Goal: Task Accomplishment & Management: Complete application form

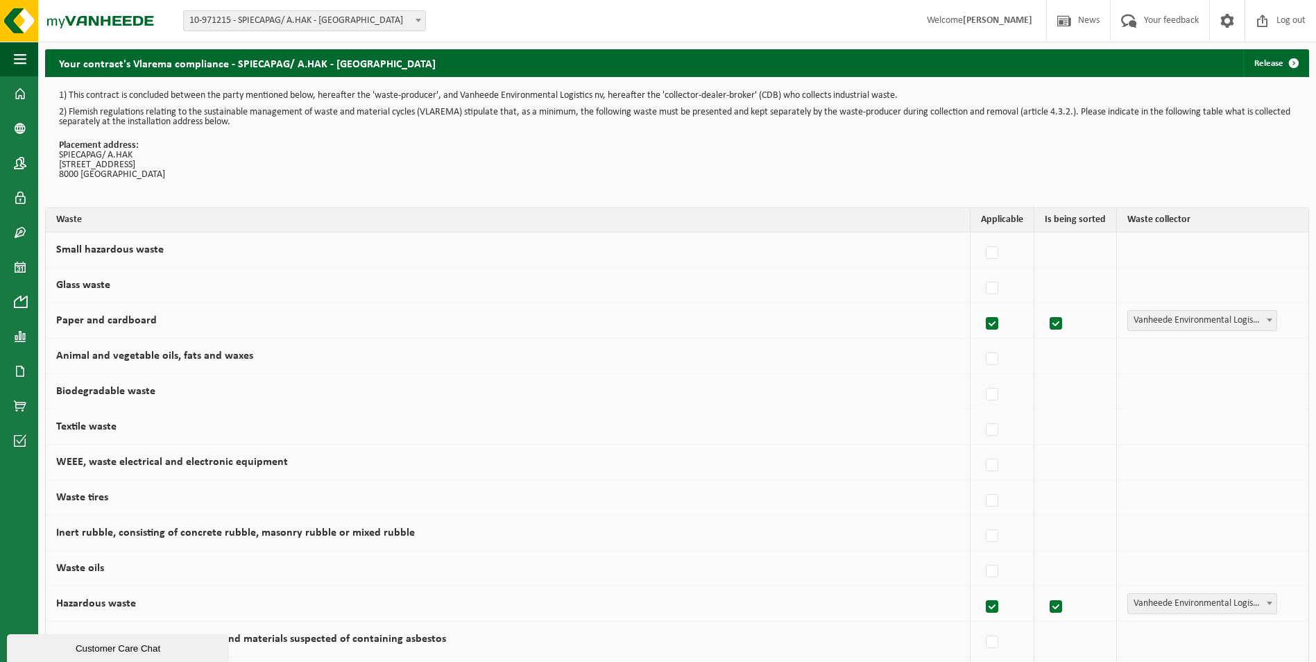
drag, startPoint x: 20, startPoint y: 92, endPoint x: 429, endPoint y: 290, distance: 454.1
click at [21, 91] on span at bounding box center [20, 93] width 12 height 35
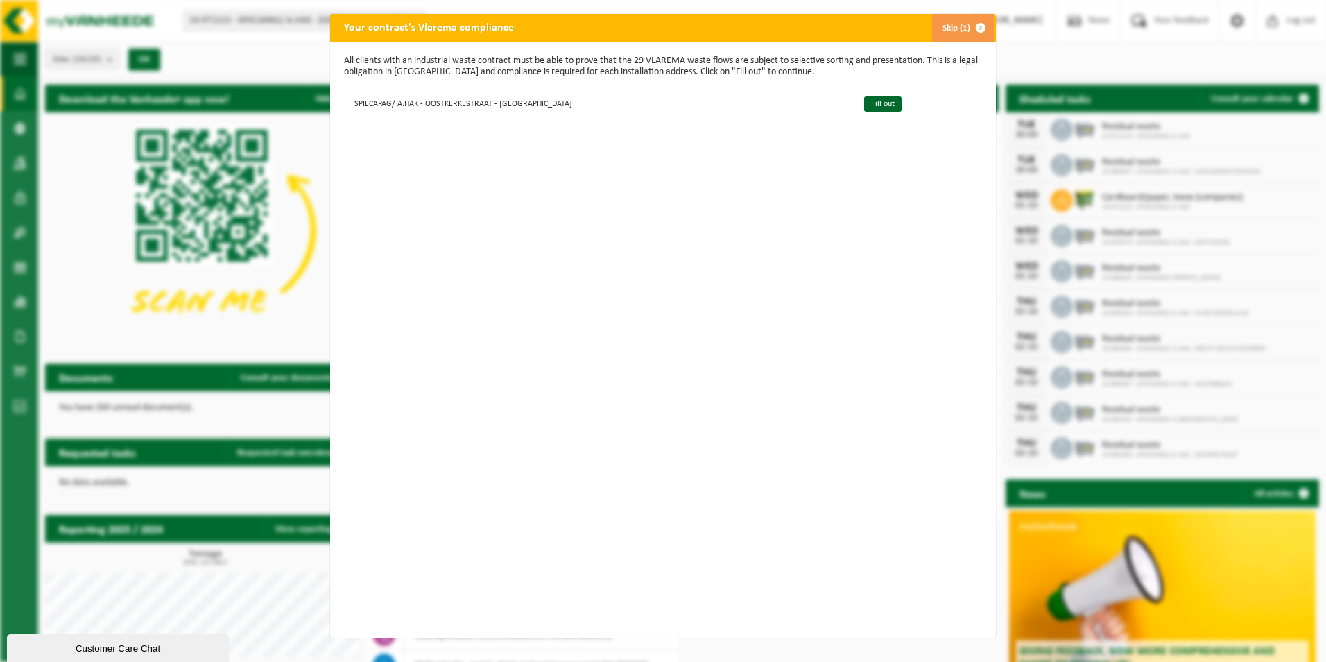
click at [974, 26] on span "button" at bounding box center [981, 28] width 28 height 28
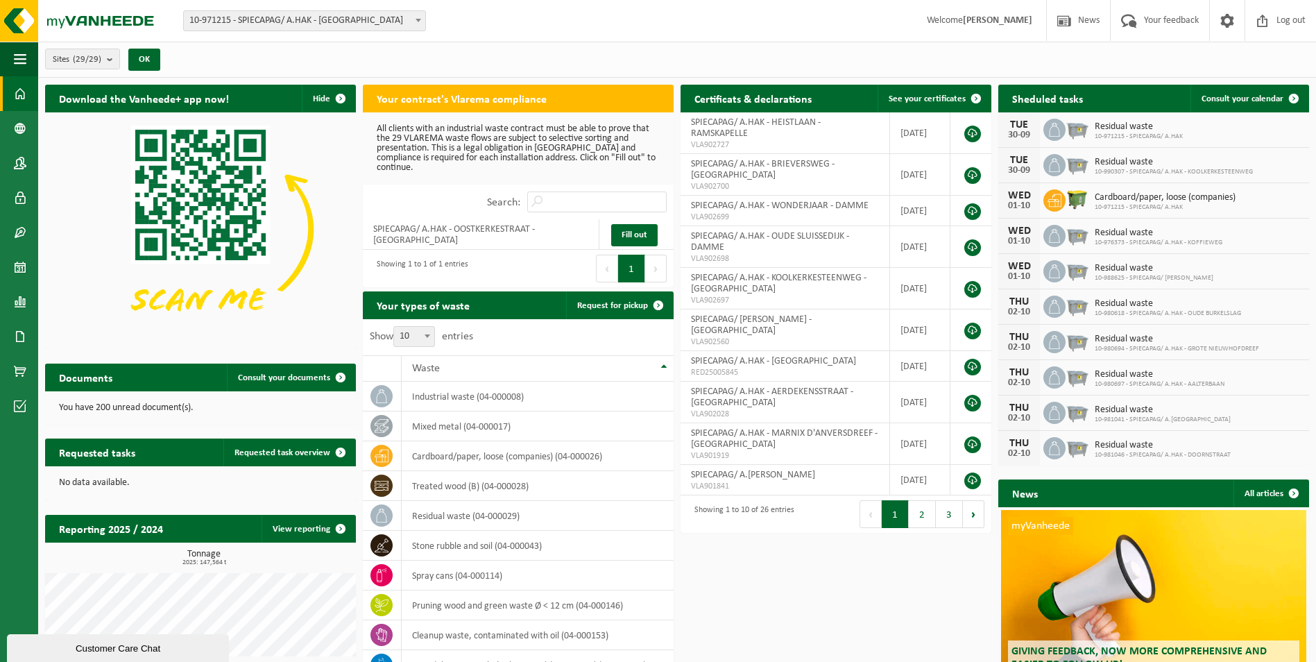
click at [20, 90] on span at bounding box center [20, 93] width 12 height 35
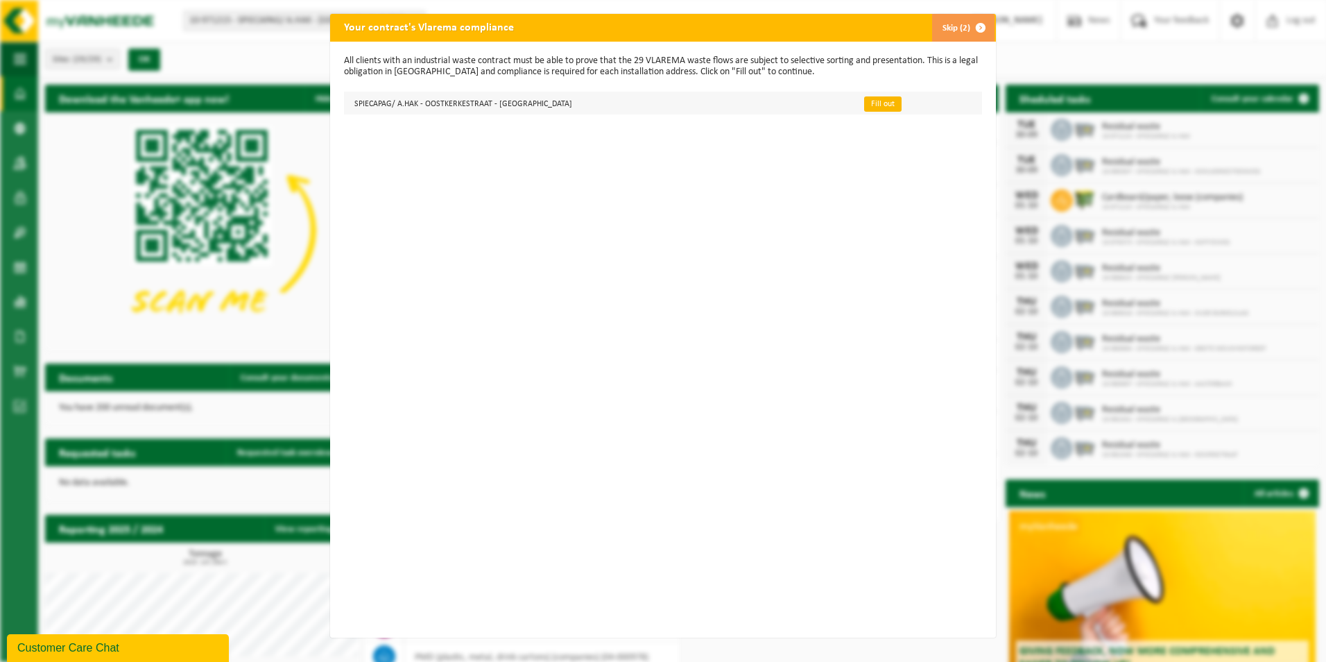
click at [864, 106] on link "Fill out" at bounding box center [882, 103] width 37 height 15
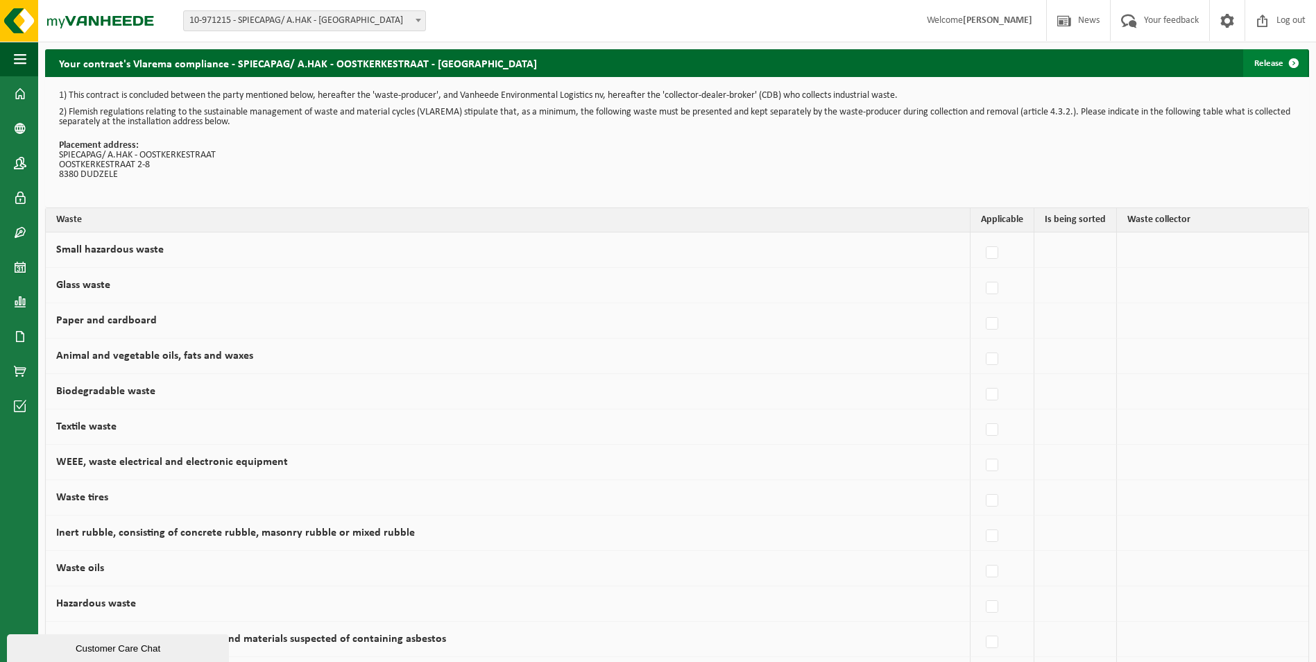
click at [1276, 62] on link "Release" at bounding box center [1275, 63] width 64 height 28
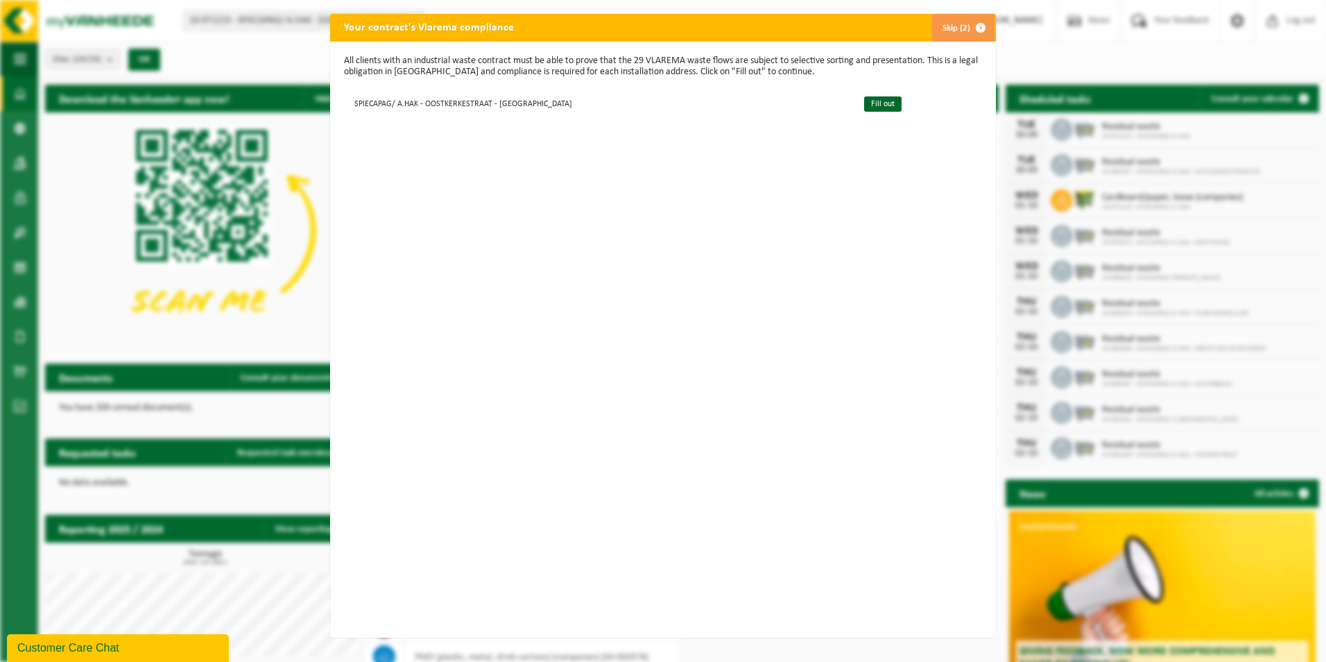
click at [971, 26] on span "button" at bounding box center [981, 28] width 28 height 28
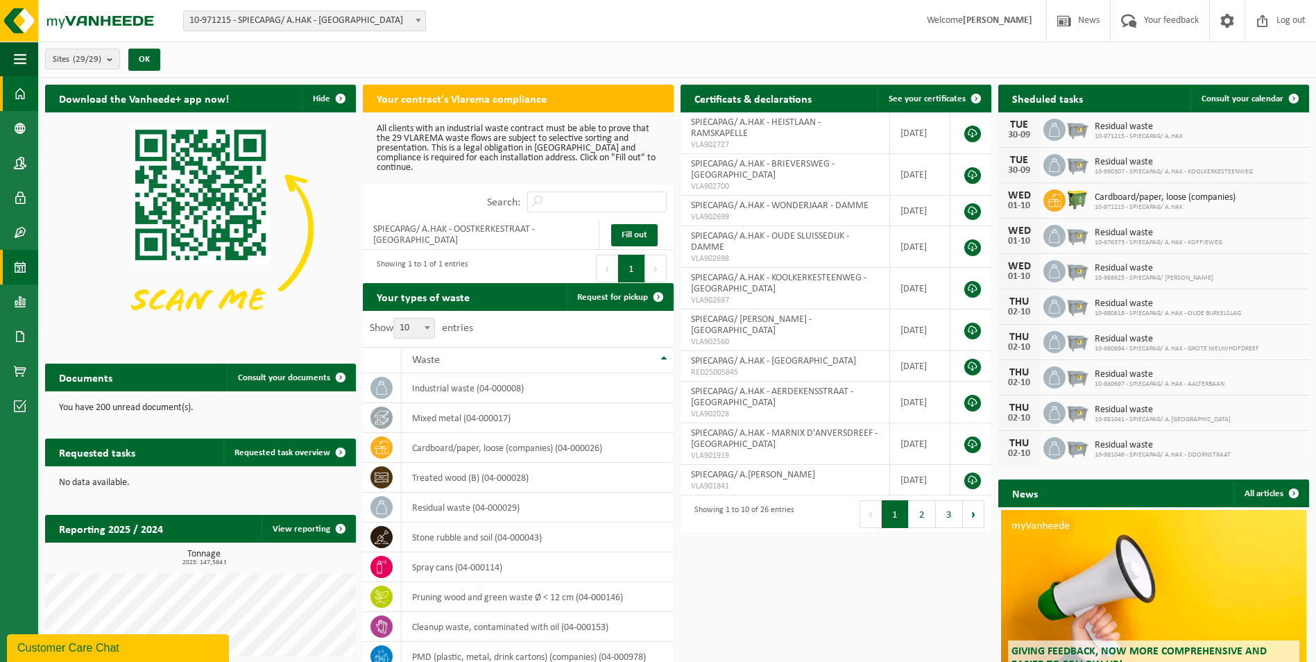
click at [18, 268] on span at bounding box center [20, 267] width 12 height 35
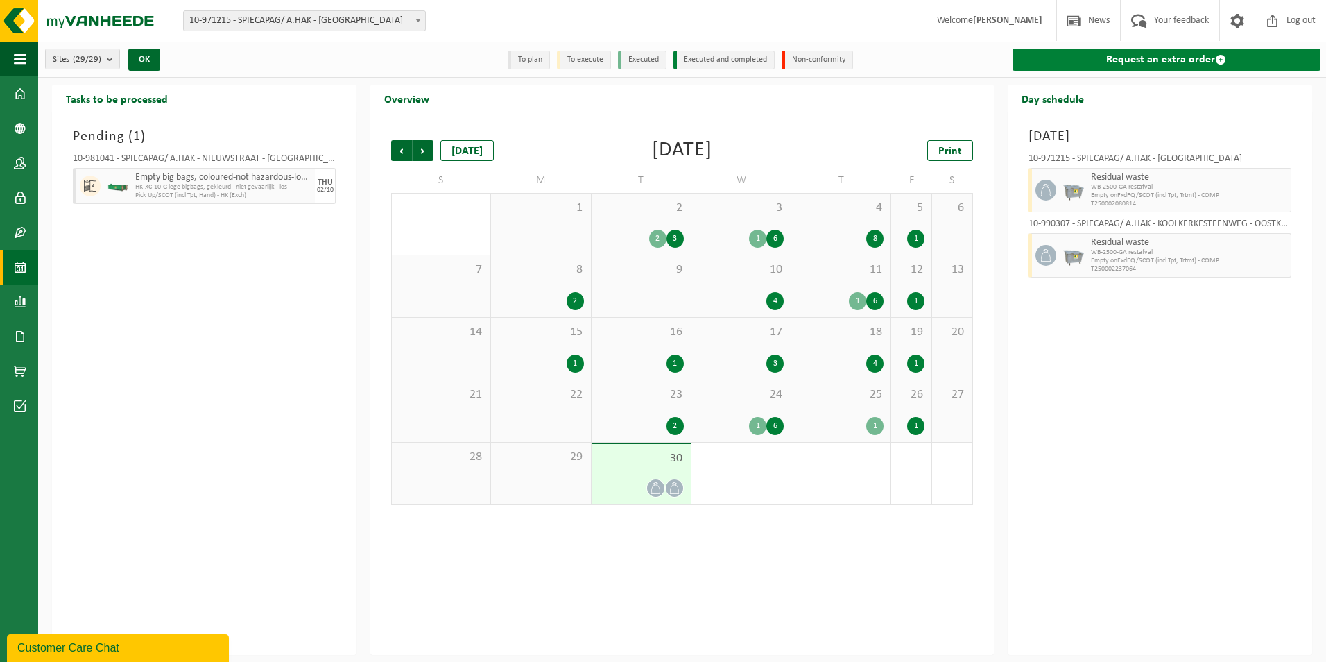
click at [1157, 58] on link "Request an extra order" at bounding box center [1166, 60] width 308 height 22
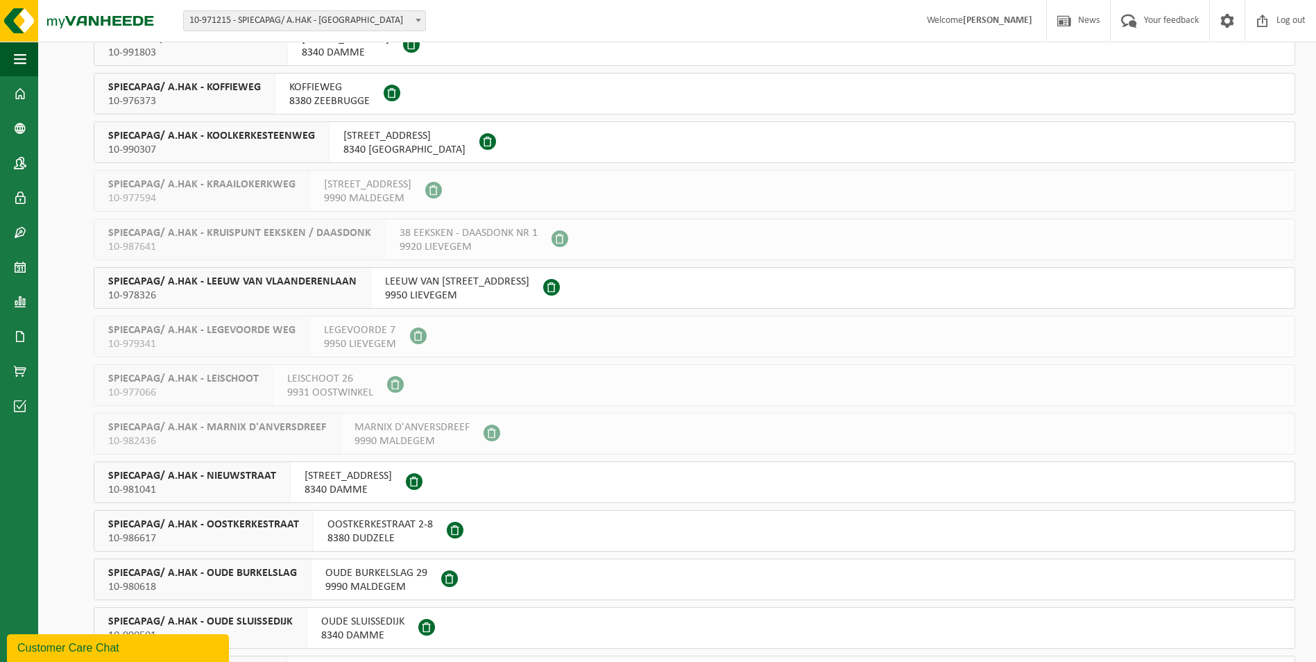
scroll to position [931, 0]
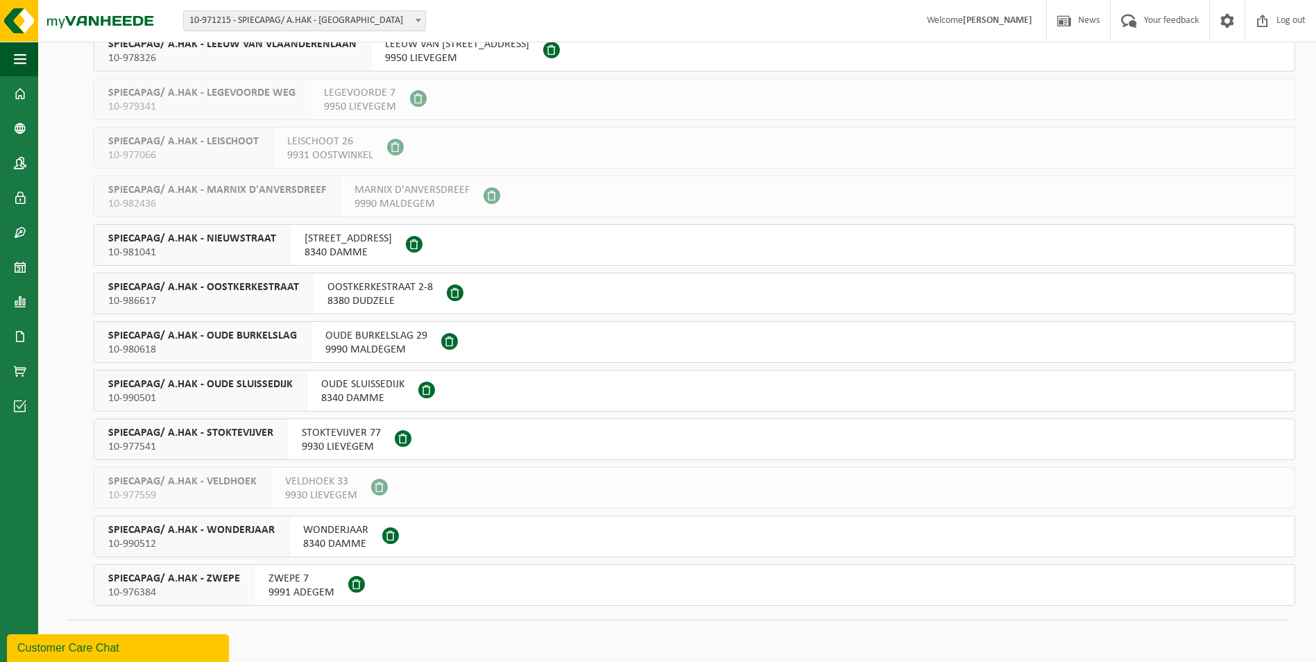
click at [196, 587] on span "10-976384" at bounding box center [174, 592] width 132 height 14
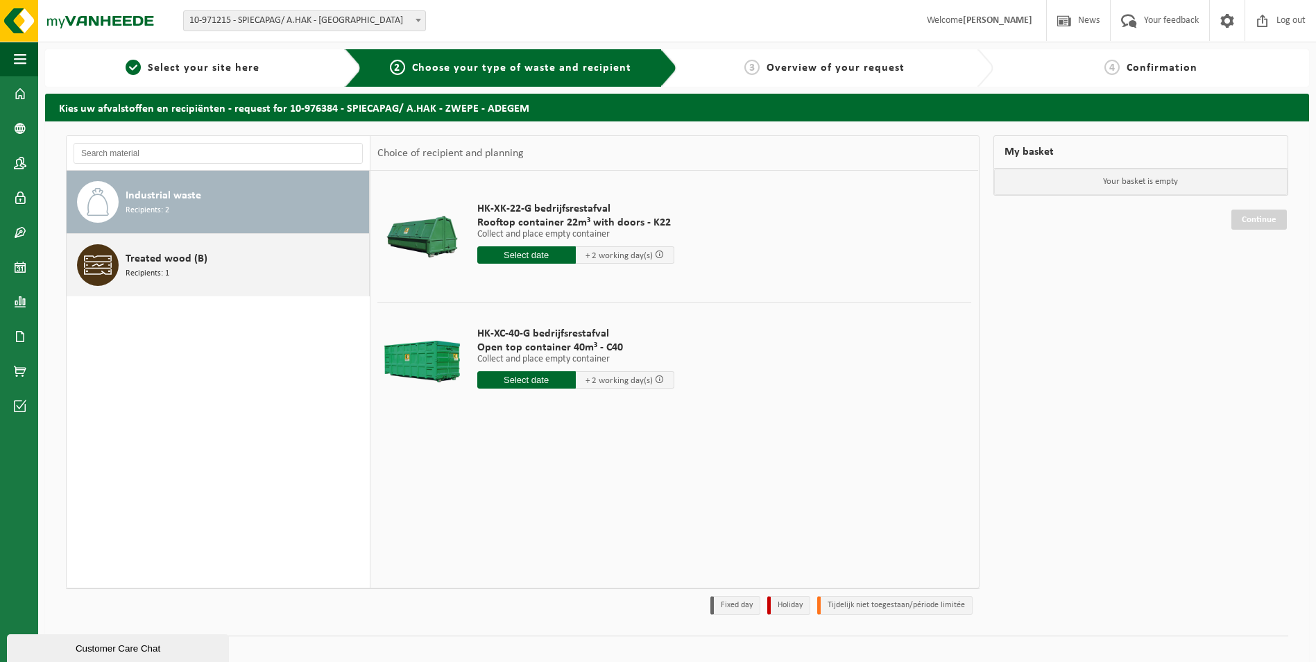
click at [135, 265] on span "Treated wood (B)" at bounding box center [167, 258] width 82 height 17
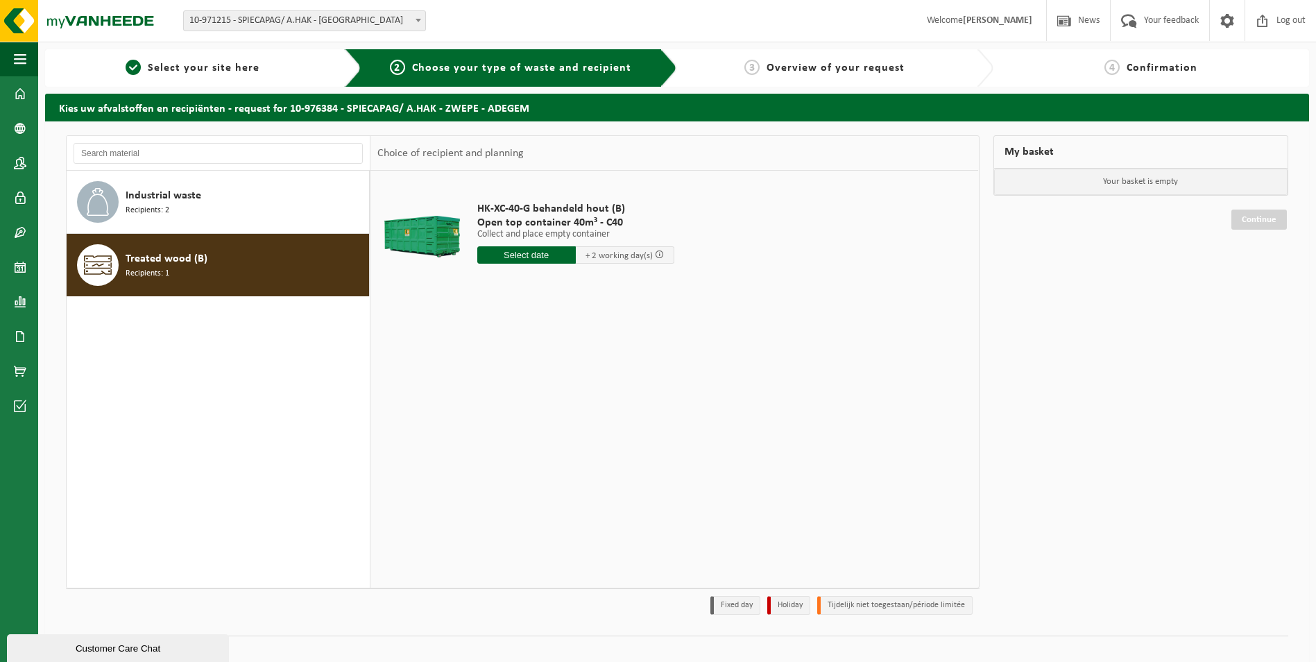
click at [535, 250] on input "text" at bounding box center [526, 254] width 98 height 17
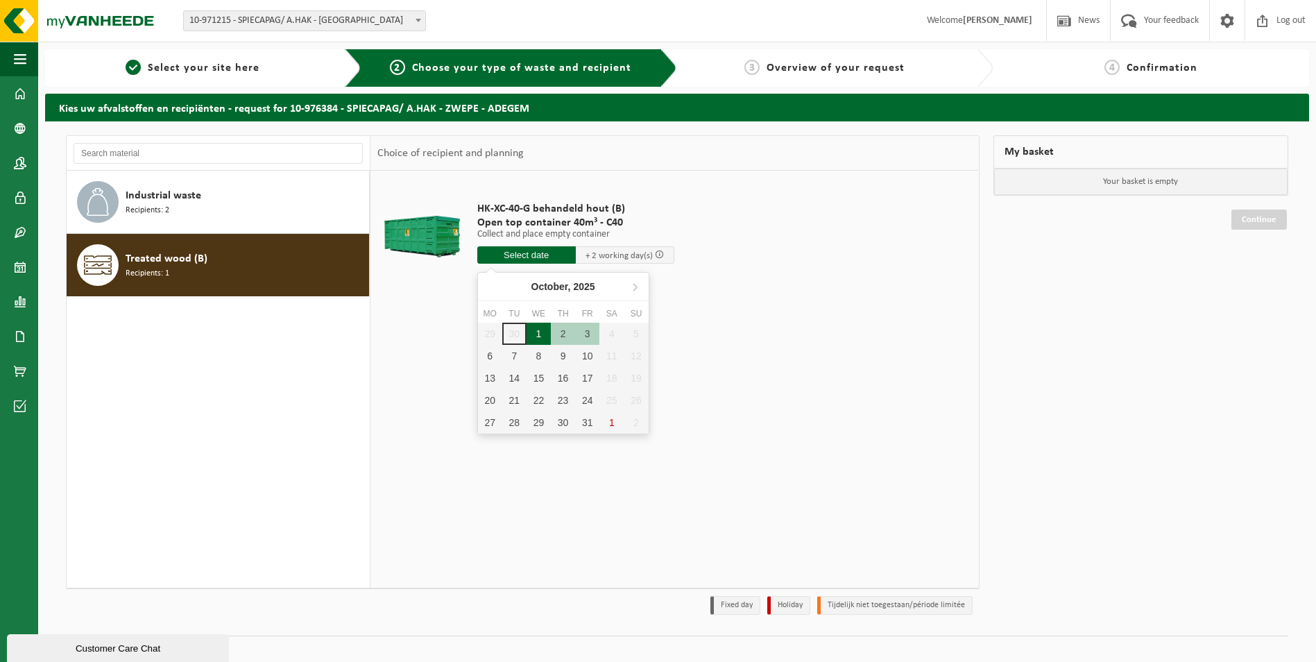
click at [541, 326] on div "1" at bounding box center [538, 333] width 24 height 22
type input "From [DATE]"
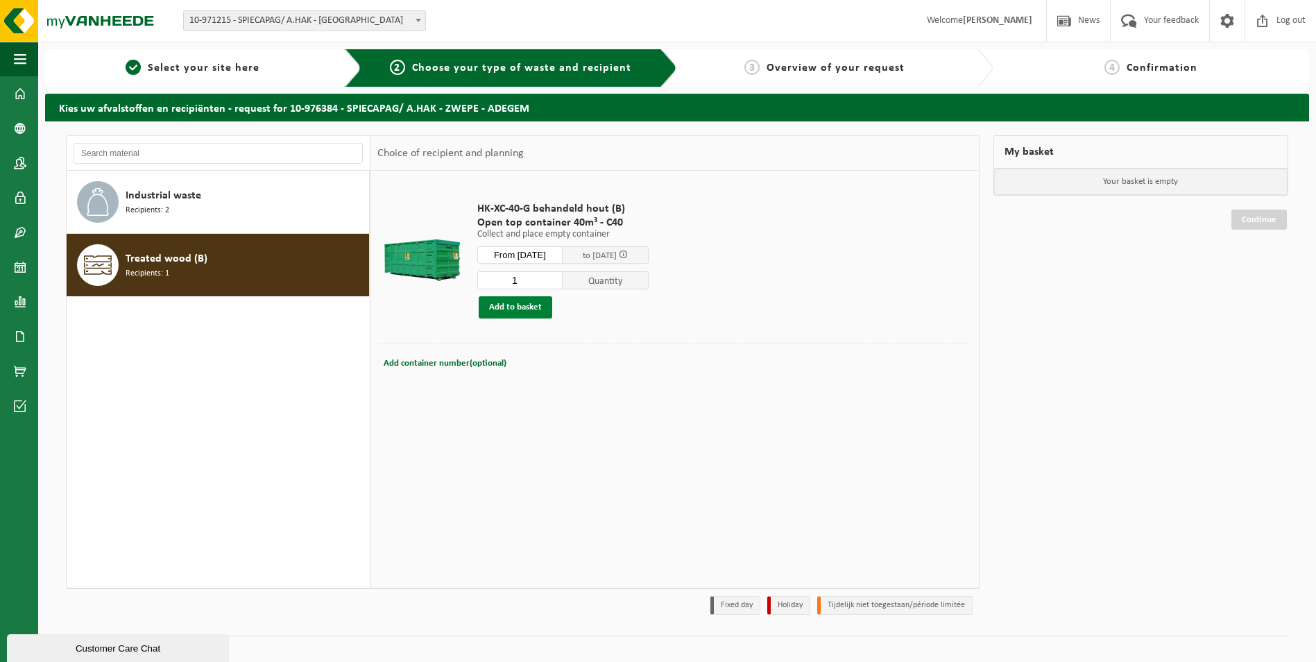
click at [512, 304] on button "Add to basket" at bounding box center [516, 307] width 74 height 22
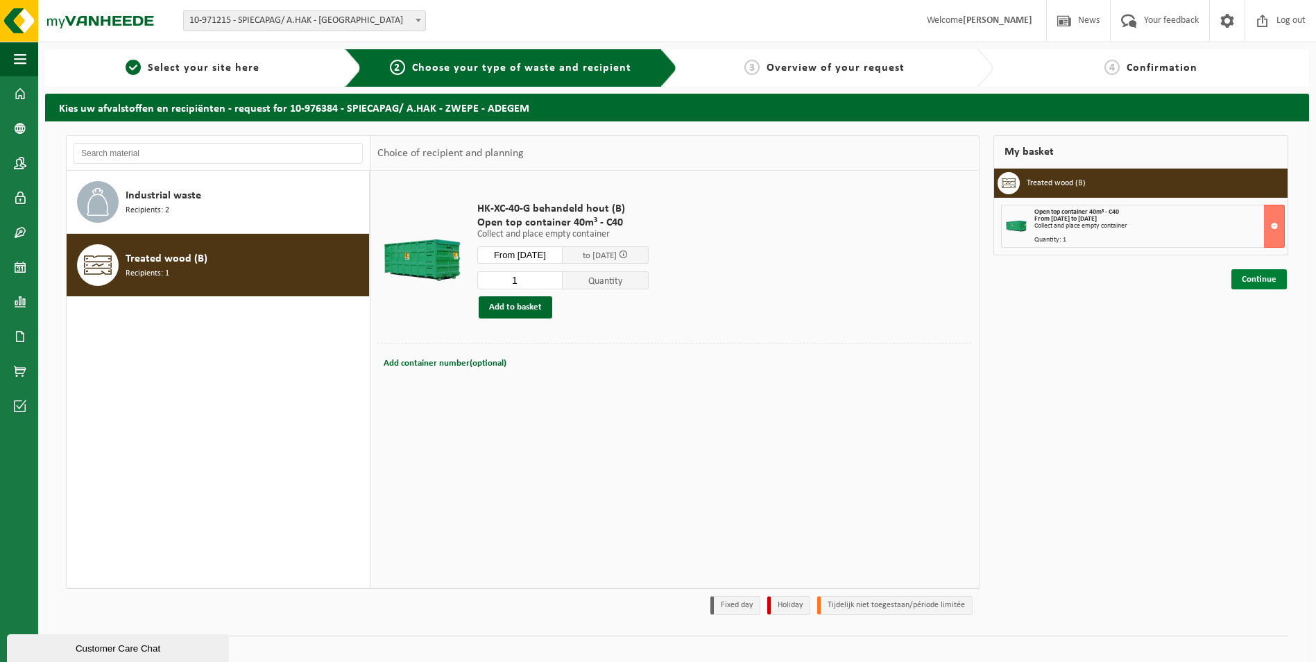
click at [1256, 277] on link "Continue" at bounding box center [1258, 279] width 55 height 20
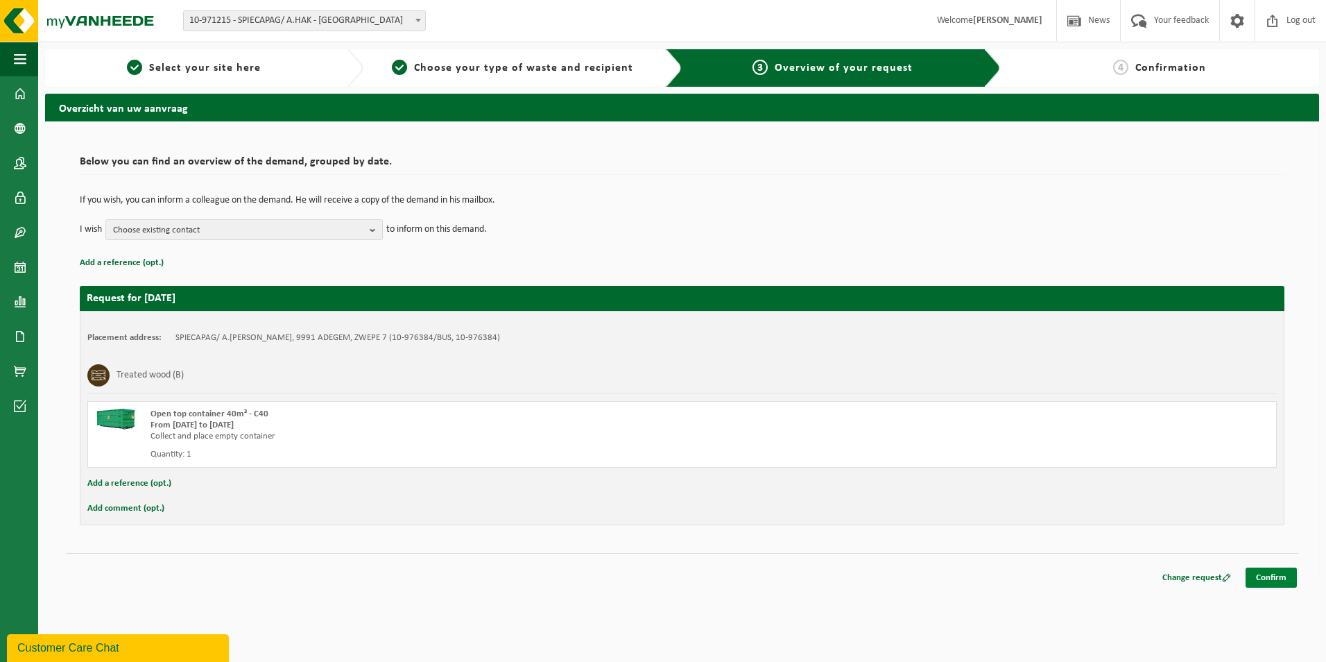
click at [1273, 578] on link "Confirm" at bounding box center [1270, 577] width 51 height 20
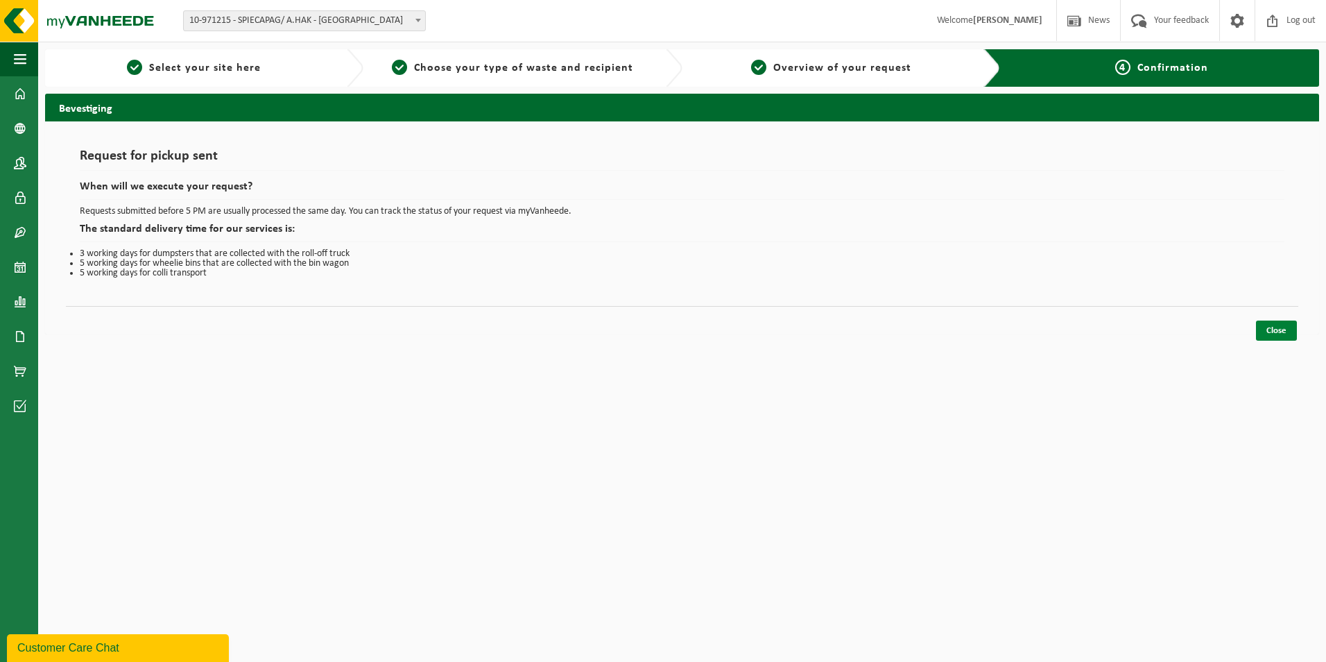
click at [1280, 327] on link "Close" at bounding box center [1276, 330] width 41 height 20
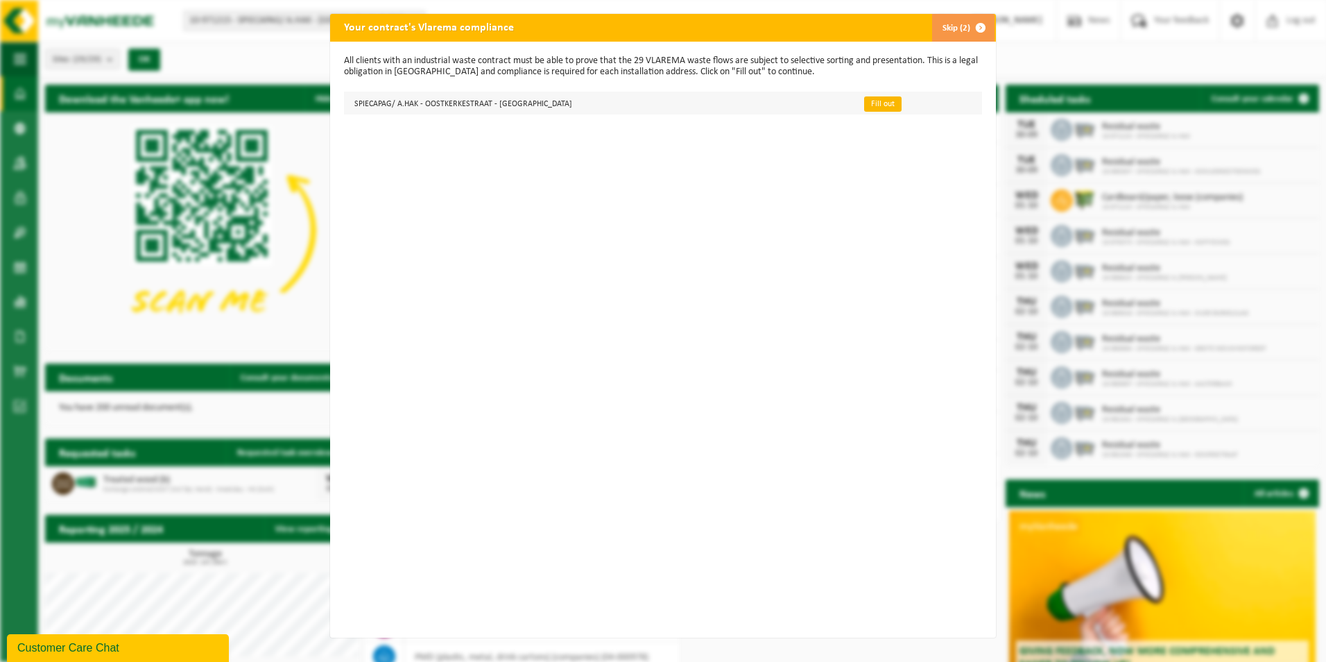
click at [864, 106] on link "Fill out" at bounding box center [882, 103] width 37 height 15
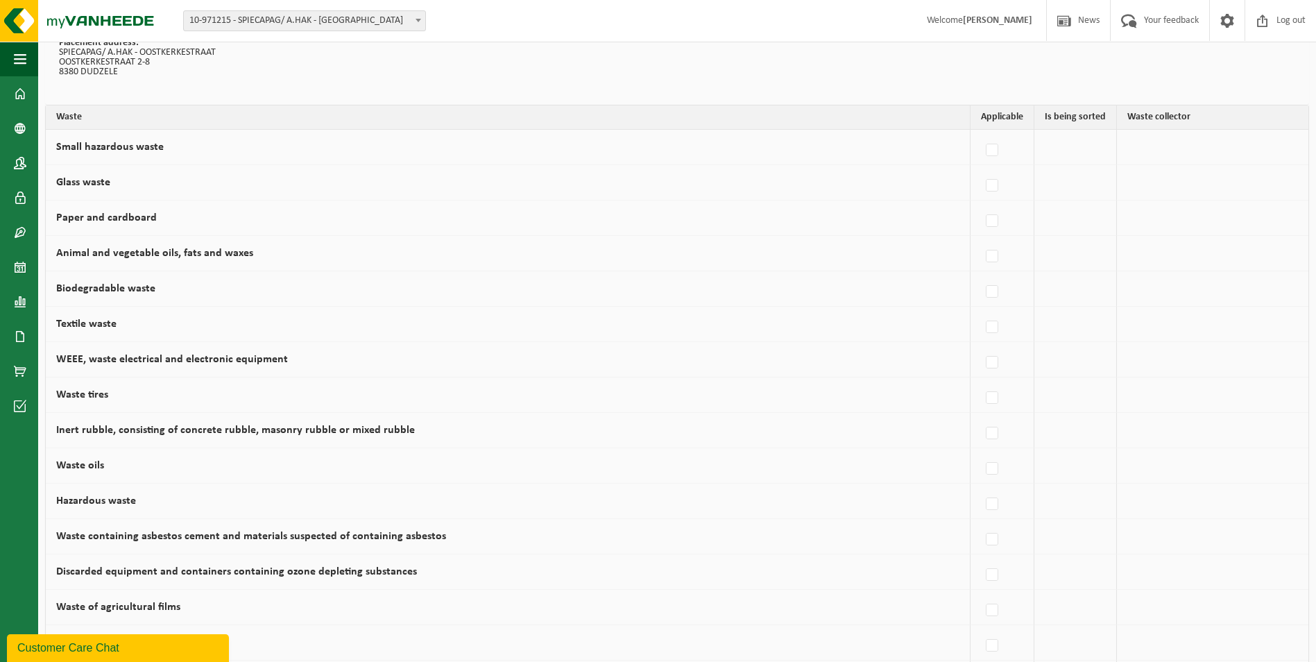
scroll to position [760, 0]
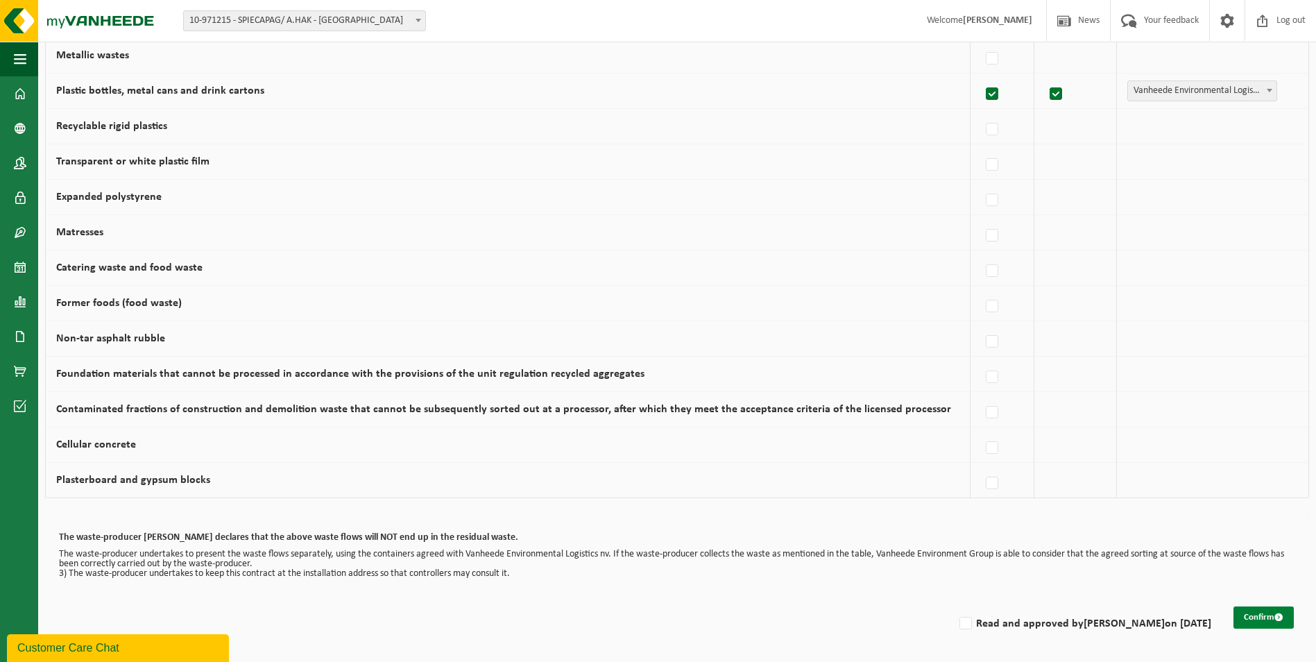
click at [1256, 609] on button "Confirm" at bounding box center [1263, 617] width 60 height 22
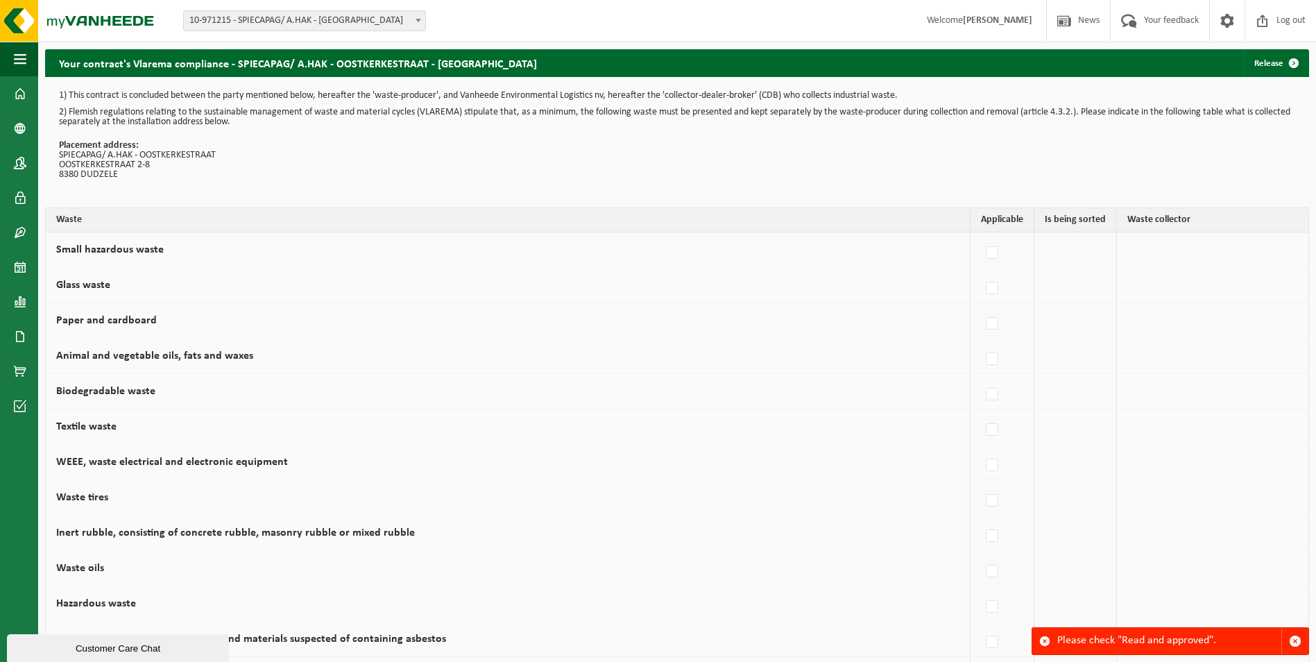
scroll to position [760, 0]
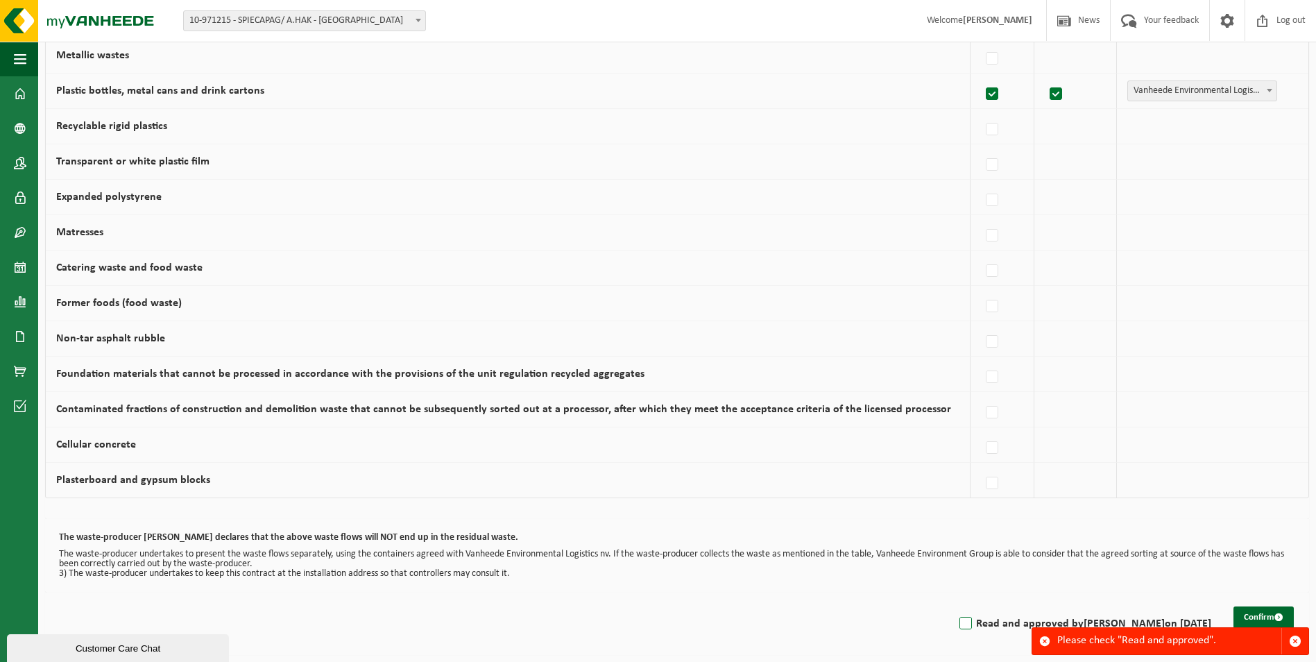
click at [956, 622] on label "Read and approved by [PERSON_NAME] on [DATE]" at bounding box center [1083, 623] width 255 height 21
click at [954, 606] on input "Read and approved by [PERSON_NAME] on [DATE]" at bounding box center [954, 605] width 1 height 1
checkbox input "true"
click at [1248, 613] on button "Confirm" at bounding box center [1263, 617] width 60 height 22
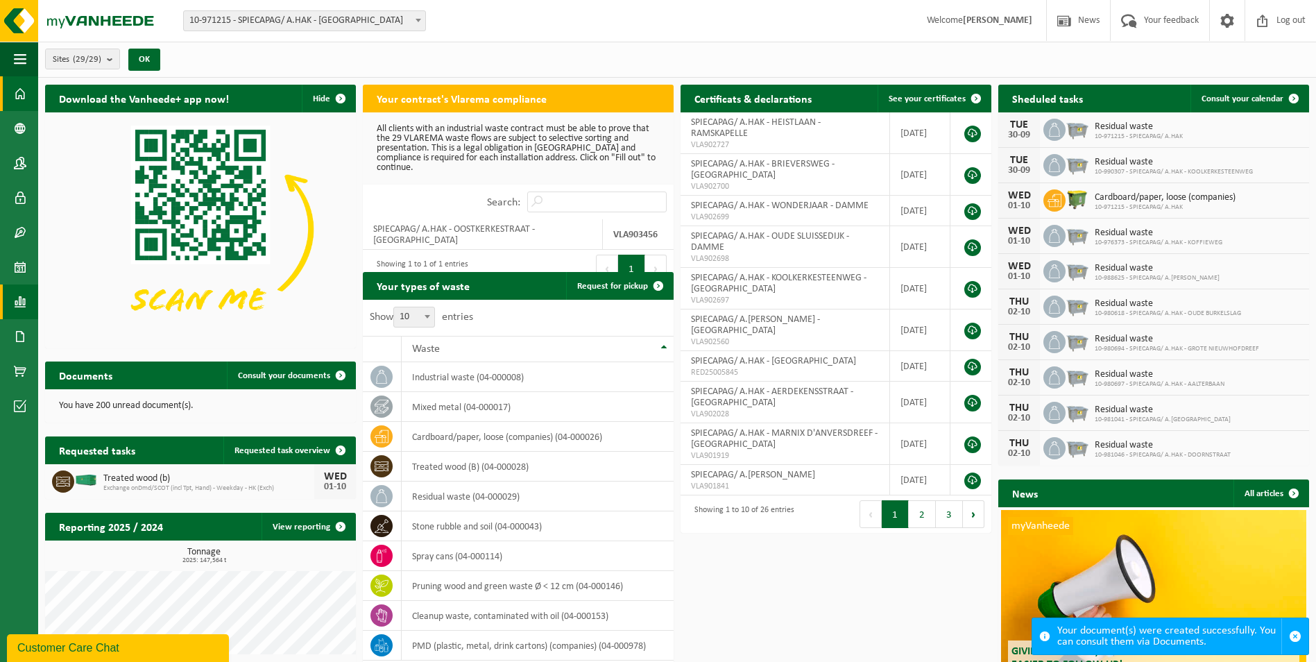
click at [21, 306] on span at bounding box center [20, 301] width 12 height 35
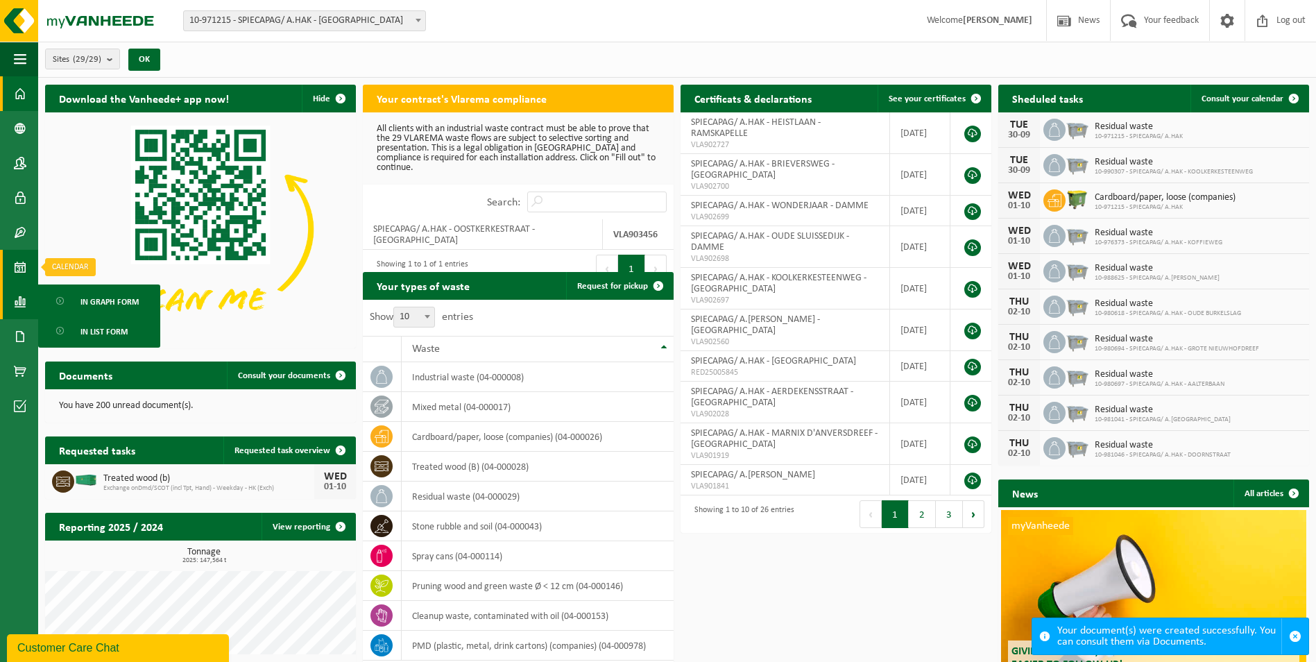
click at [15, 267] on span at bounding box center [20, 267] width 12 height 35
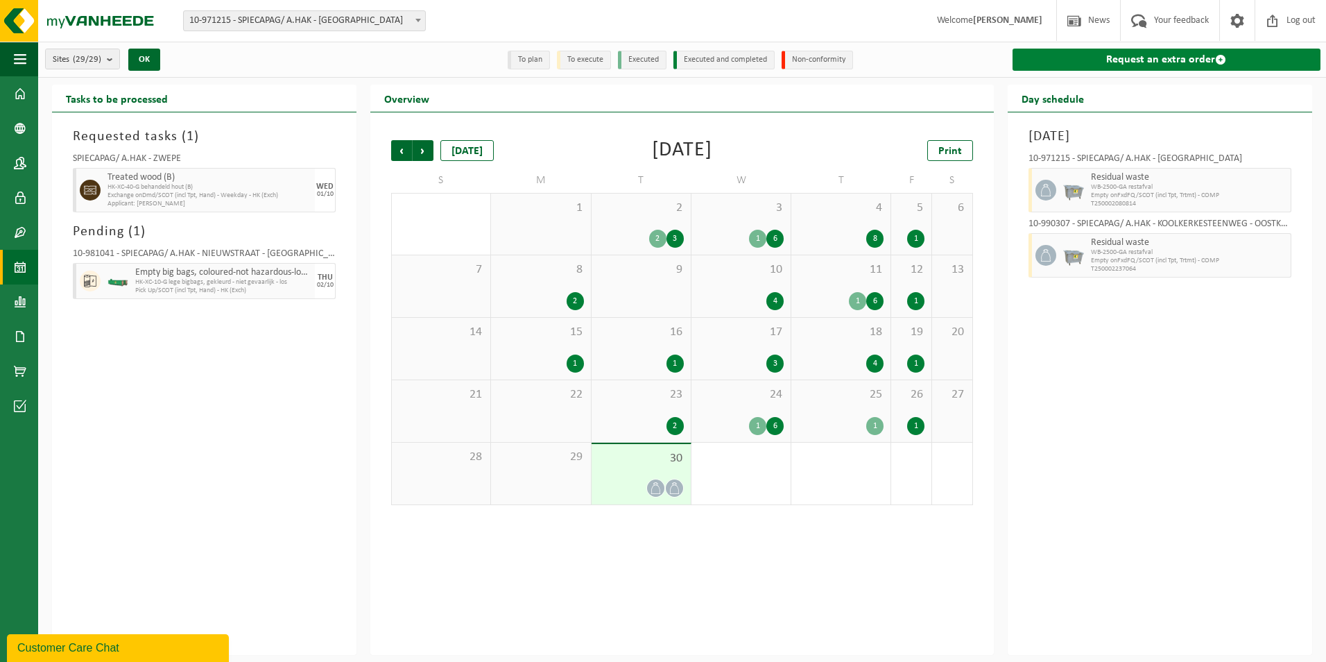
click at [1162, 58] on link "Request an extra order" at bounding box center [1166, 60] width 308 height 22
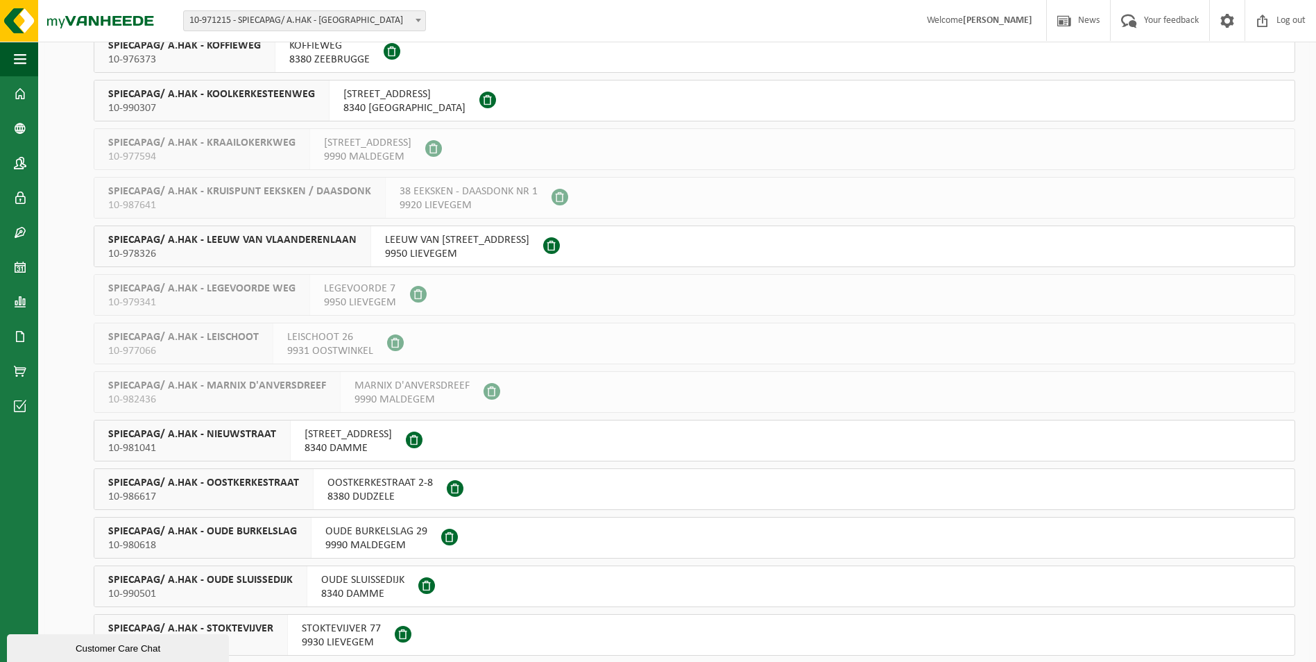
scroll to position [763, 0]
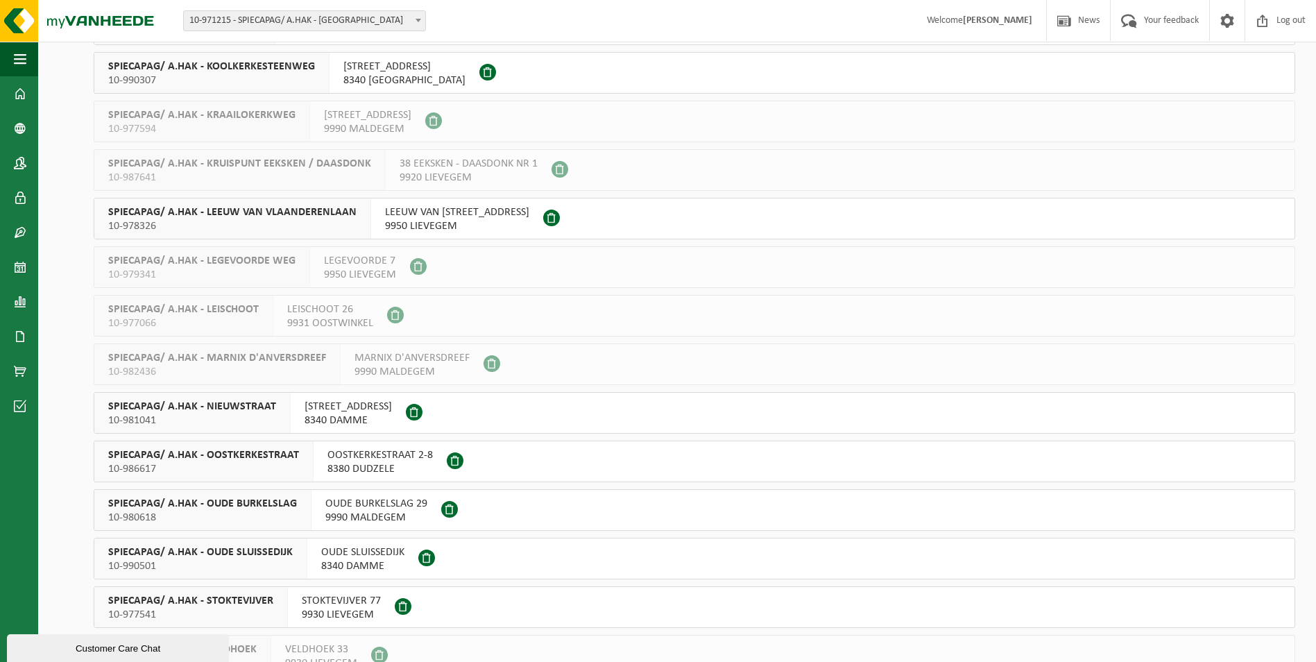
click at [222, 461] on div "SPIECAPAG/ A.HAK - OOSTKERKESTRAAT 10-986617" at bounding box center [203, 461] width 219 height 40
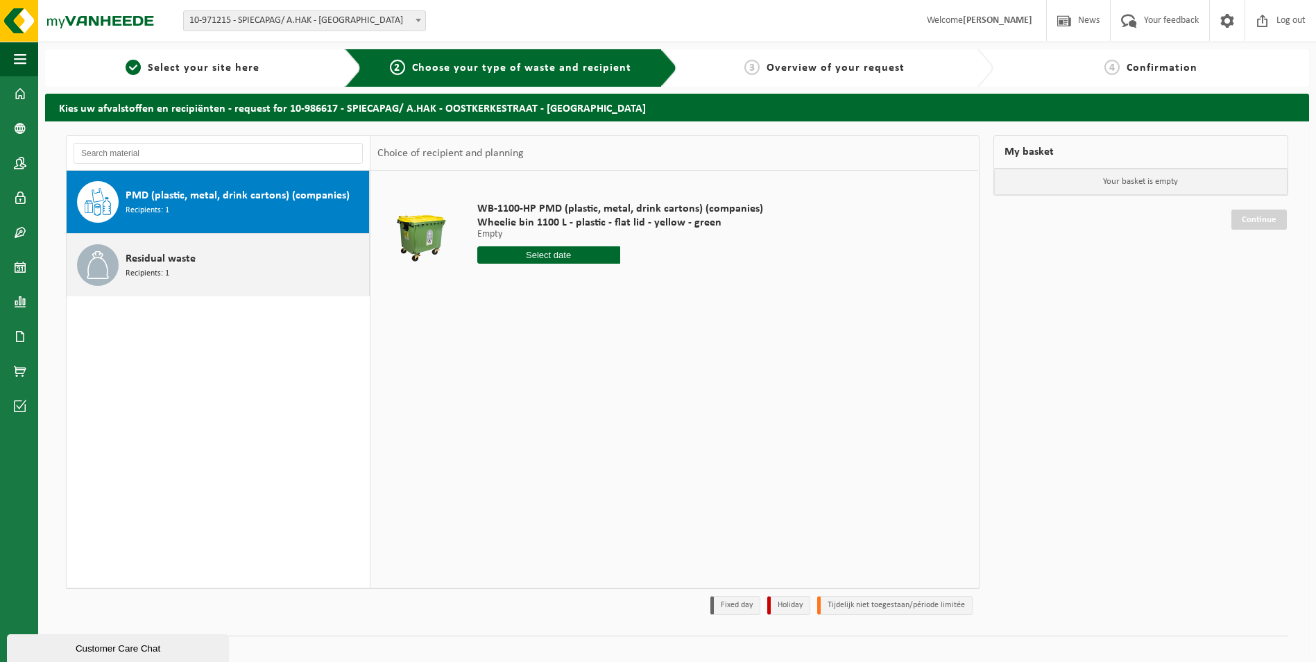
click at [169, 267] on span "Recipients: 1" at bounding box center [148, 273] width 44 height 13
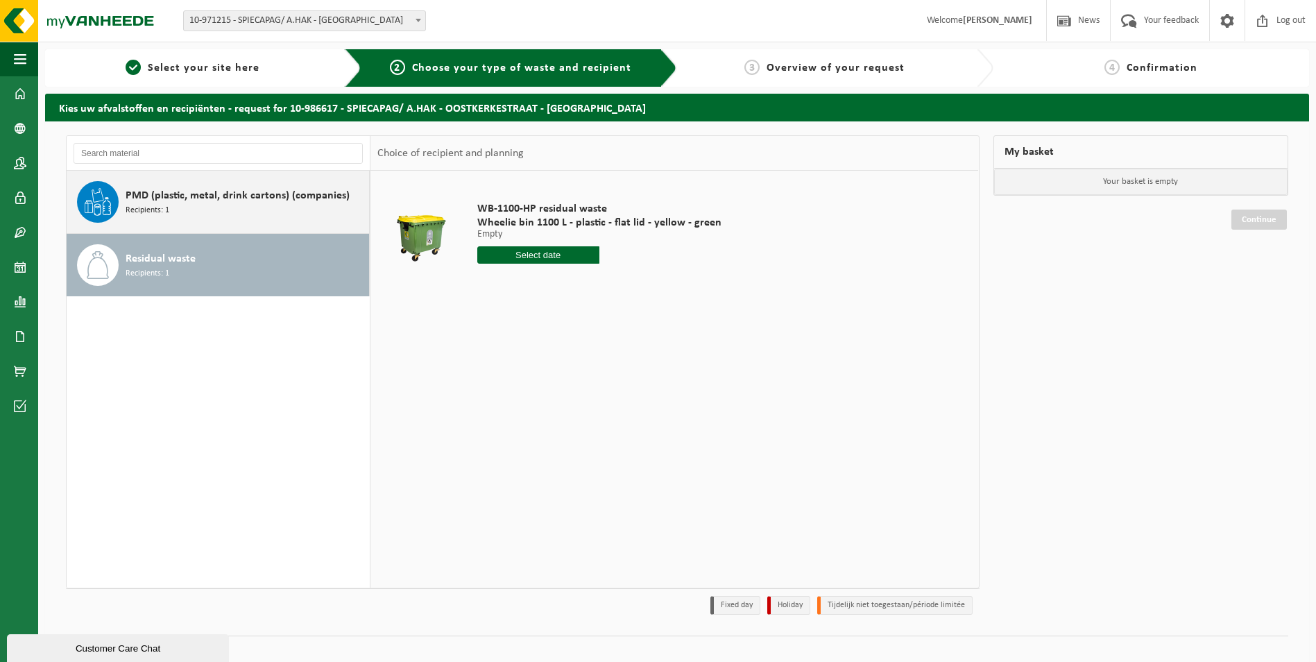
click at [211, 209] on div "PMD (plastic, metal, drink cartons) (companies) Recipients: 1" at bounding box center [246, 202] width 240 height 42
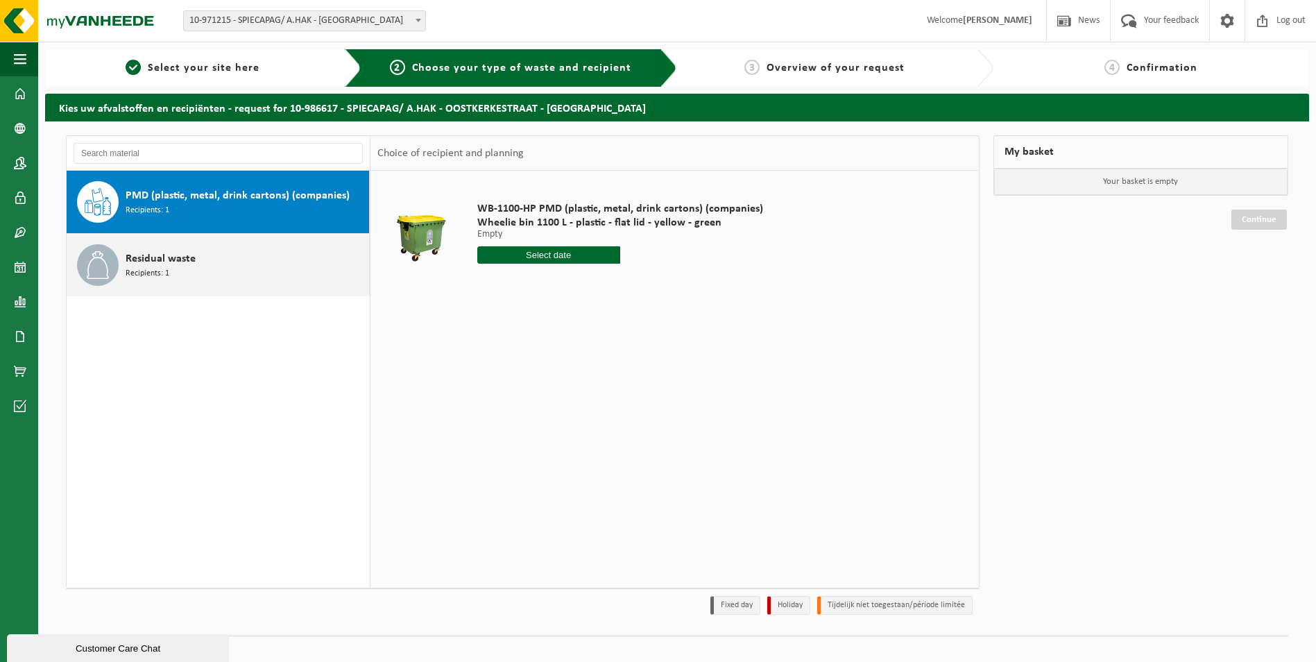
click at [218, 269] on div "Residual waste Recipients: 1" at bounding box center [246, 265] width 240 height 42
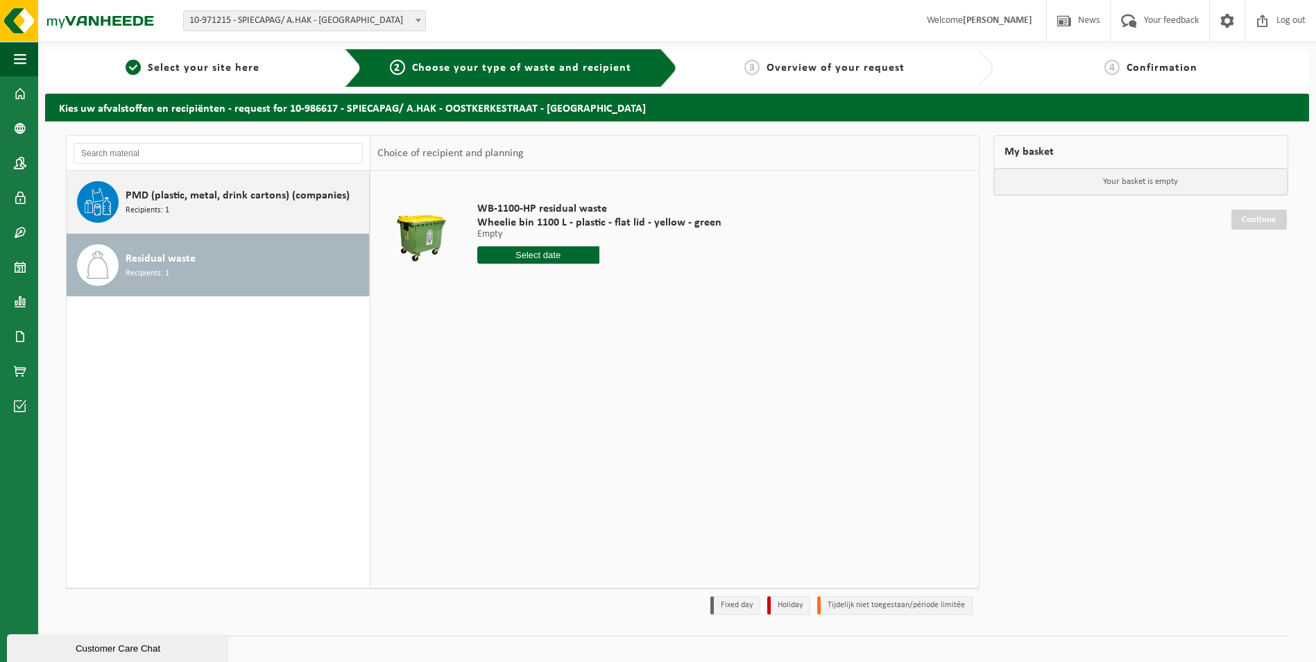
click at [217, 209] on div "PMD (plastic, metal, drink cartons) (companies) Recipients: 1" at bounding box center [246, 202] width 240 height 42
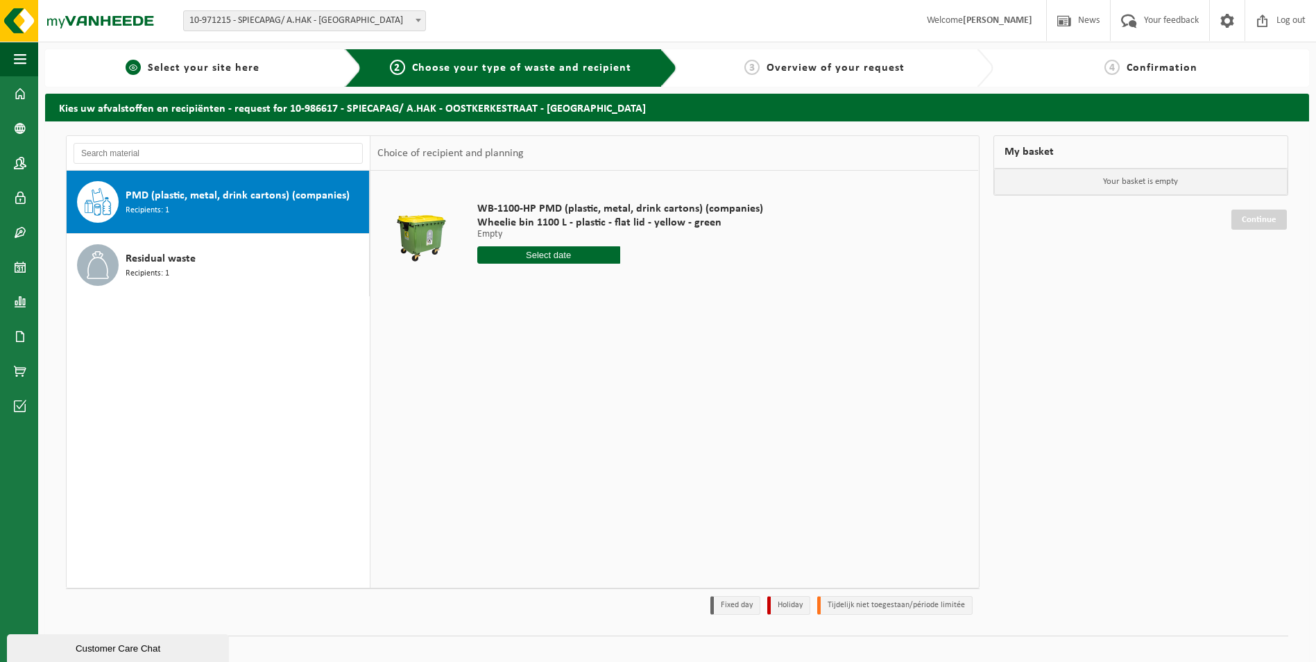
click at [197, 67] on span "Select your site here" at bounding box center [204, 67] width 112 height 11
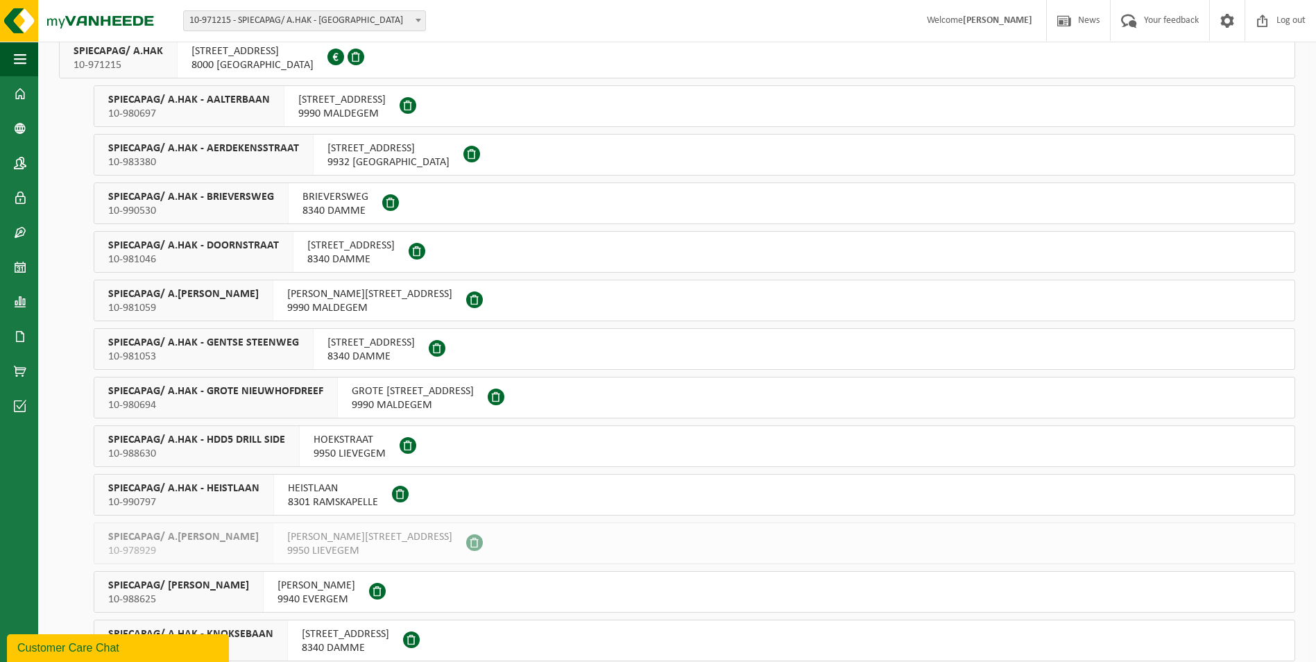
scroll to position [29, 0]
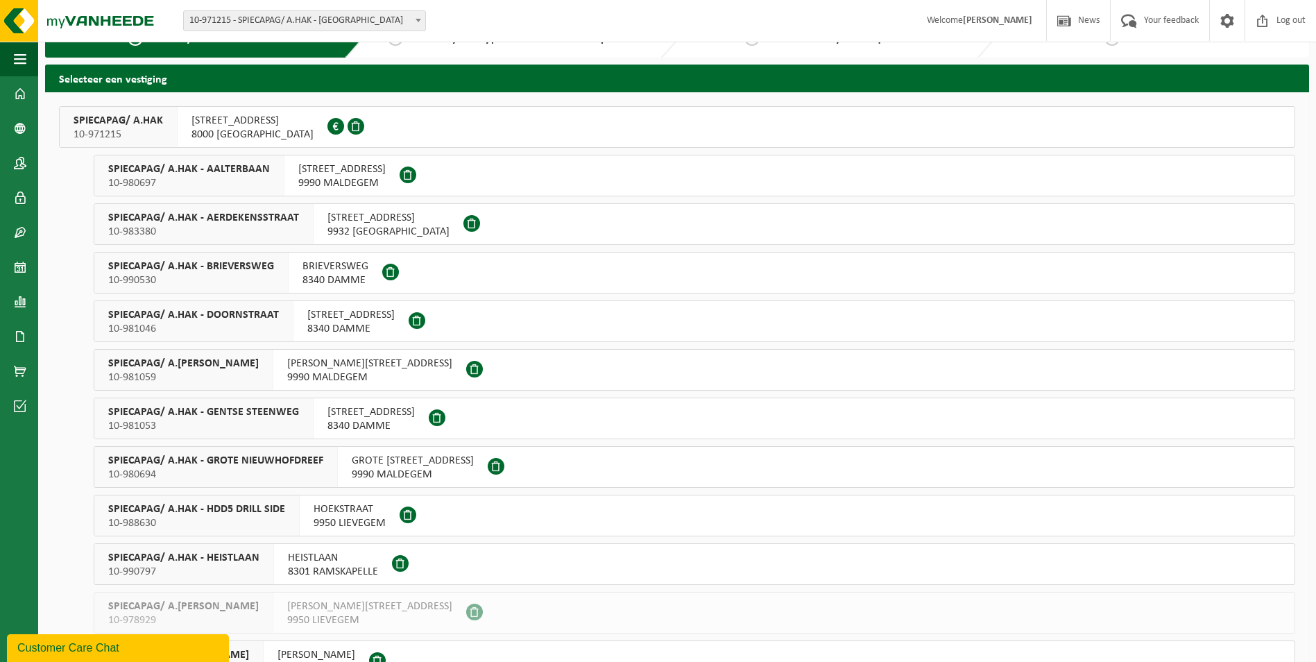
drag, startPoint x: 19, startPoint y: 89, endPoint x: 290, endPoint y: 255, distance: 317.2
click at [19, 89] on span at bounding box center [20, 93] width 12 height 35
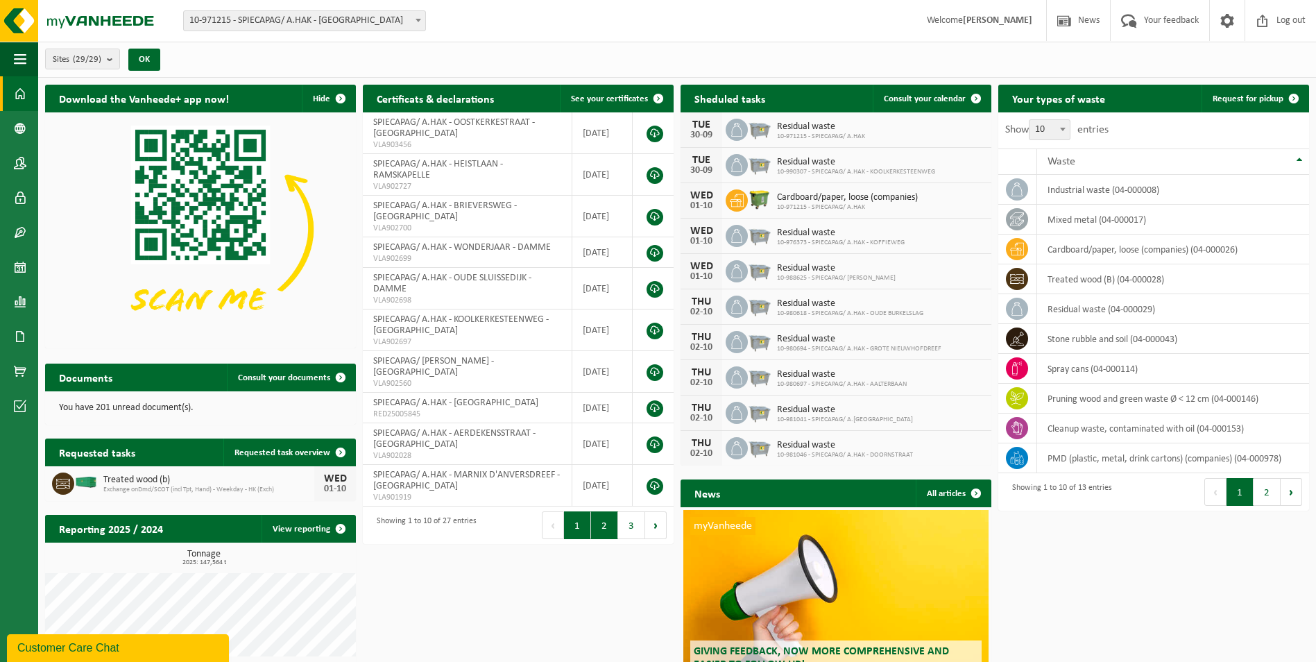
click at [607, 519] on button "2" at bounding box center [604, 525] width 27 height 28
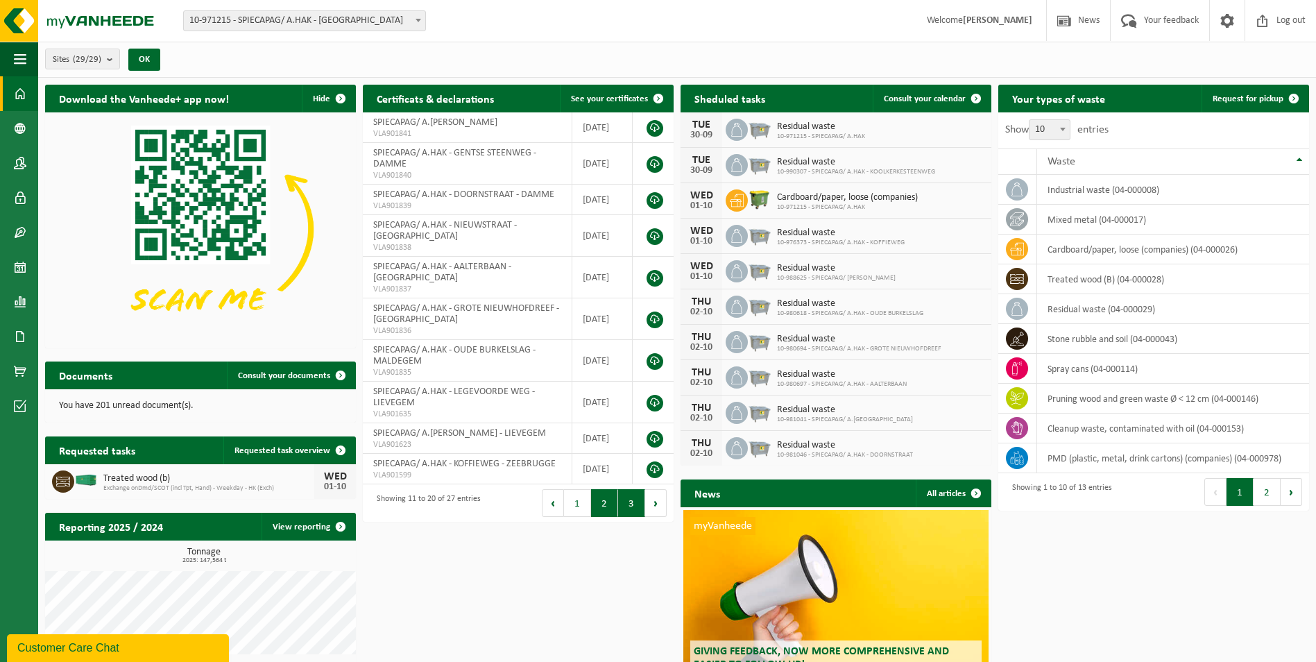
click at [627, 517] on button "3" at bounding box center [631, 503] width 27 height 28
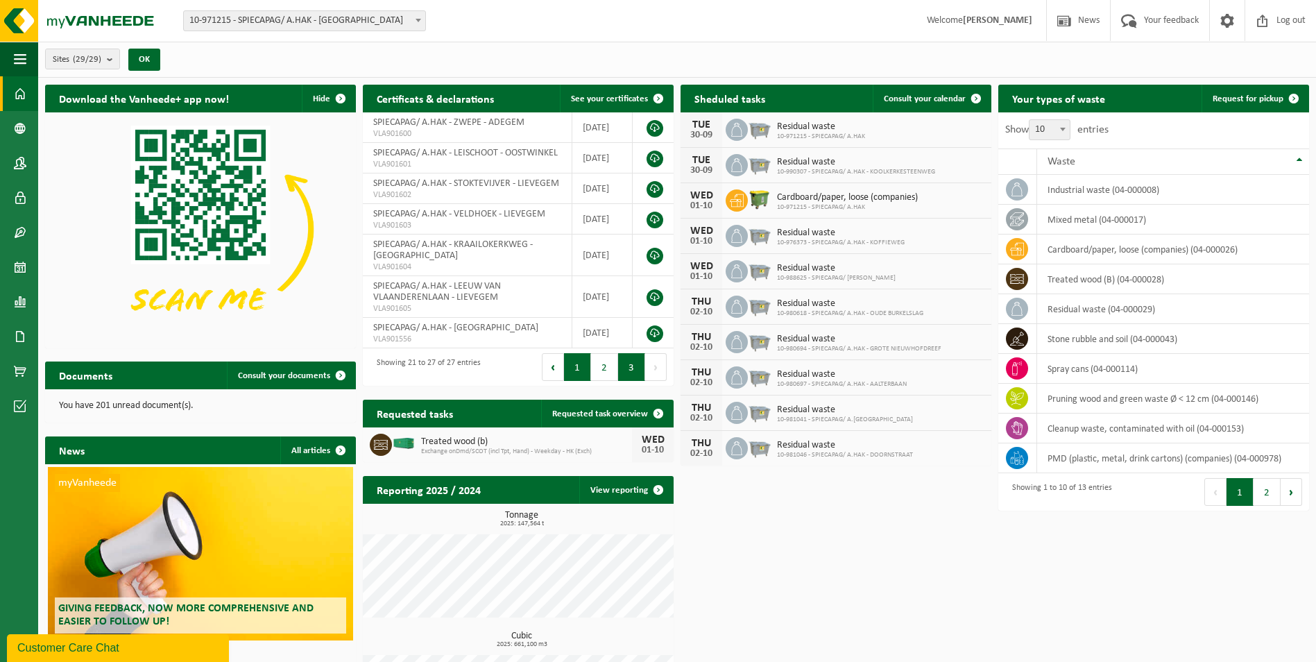
click at [580, 367] on button "1" at bounding box center [577, 367] width 27 height 28
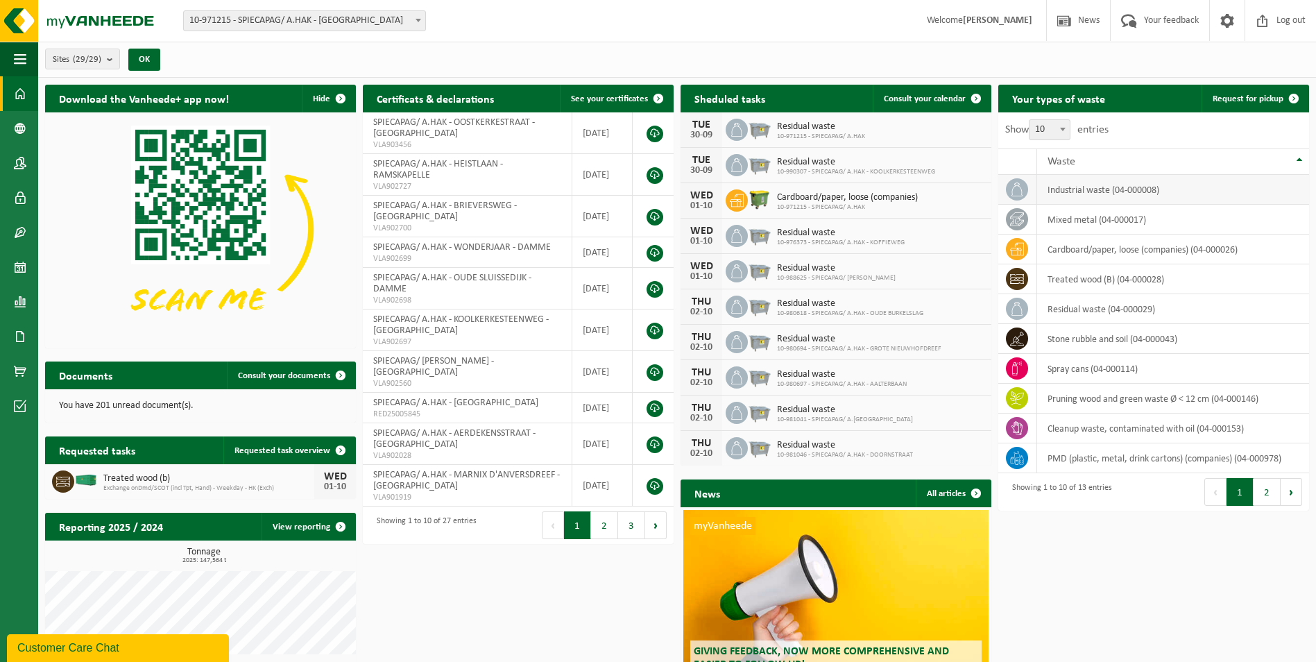
click at [1098, 191] on td "industrial waste (04-000008)" at bounding box center [1173, 190] width 272 height 30
click at [1129, 188] on td "industrial waste (04-000008)" at bounding box center [1173, 190] width 272 height 30
click at [1129, 187] on td "industrial waste (04-000008)" at bounding box center [1173, 190] width 272 height 30
click at [1275, 502] on button "2" at bounding box center [1266, 492] width 27 height 28
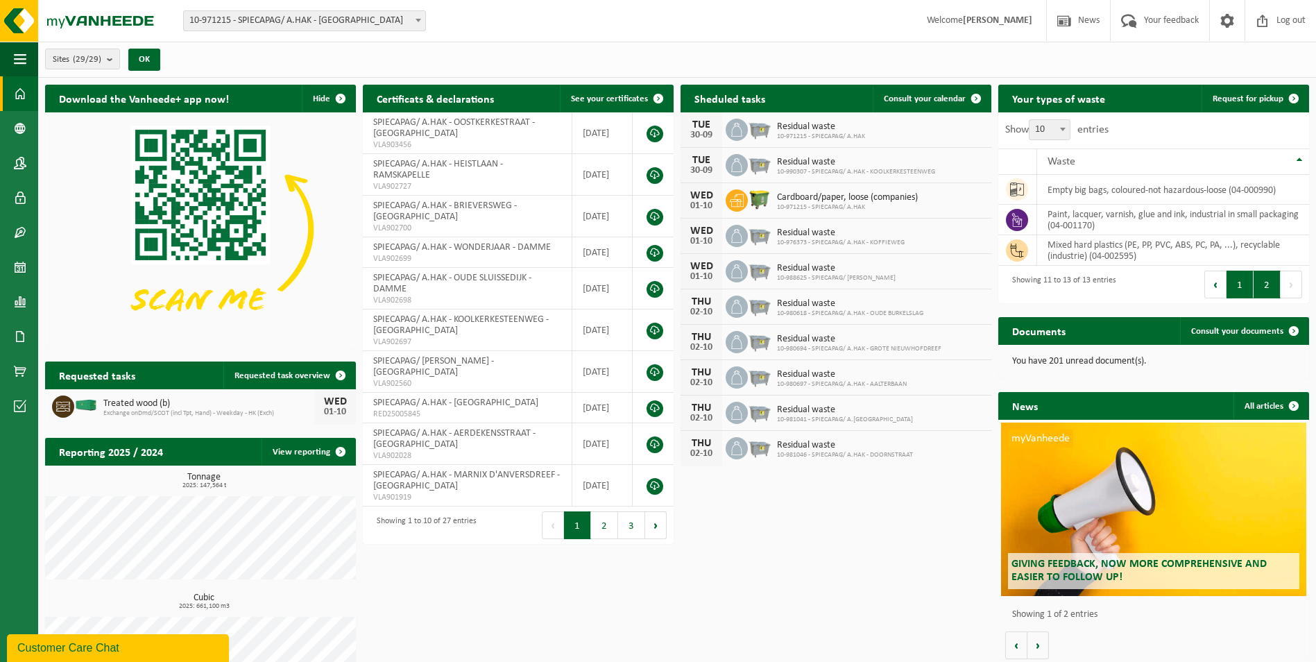
click at [1244, 288] on button "1" at bounding box center [1239, 284] width 27 height 28
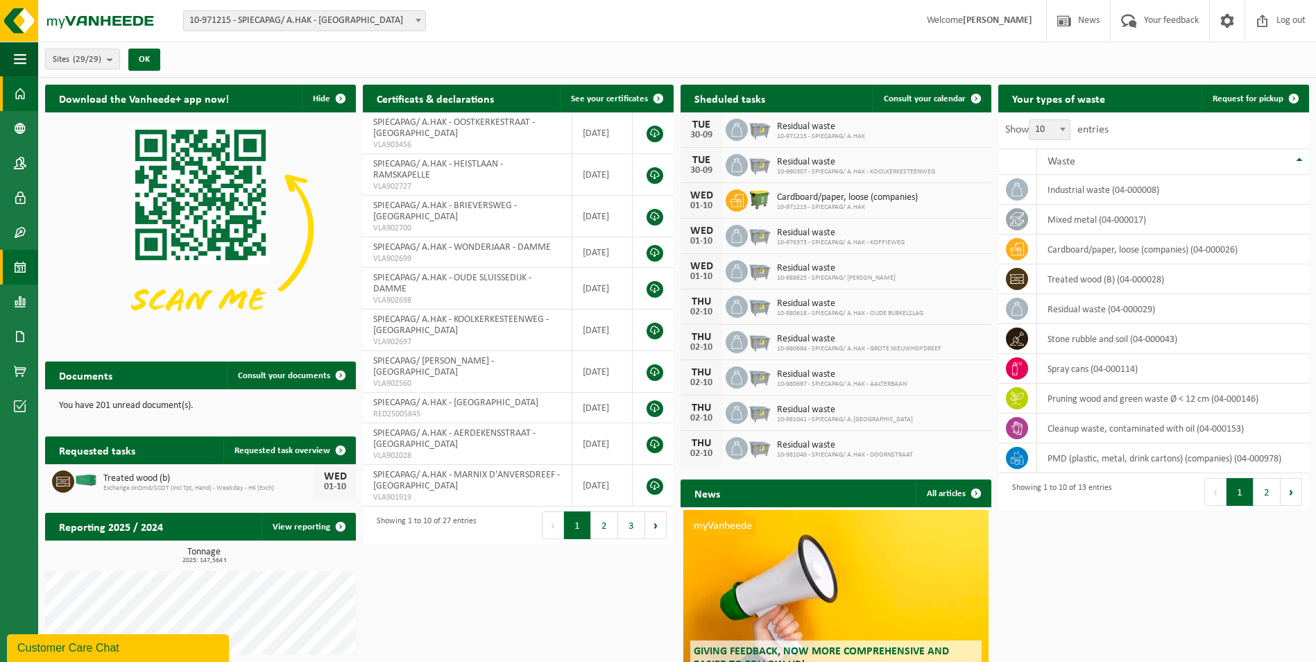
click at [15, 262] on span at bounding box center [20, 267] width 12 height 35
